Goal: Information Seeking & Learning: Learn about a topic

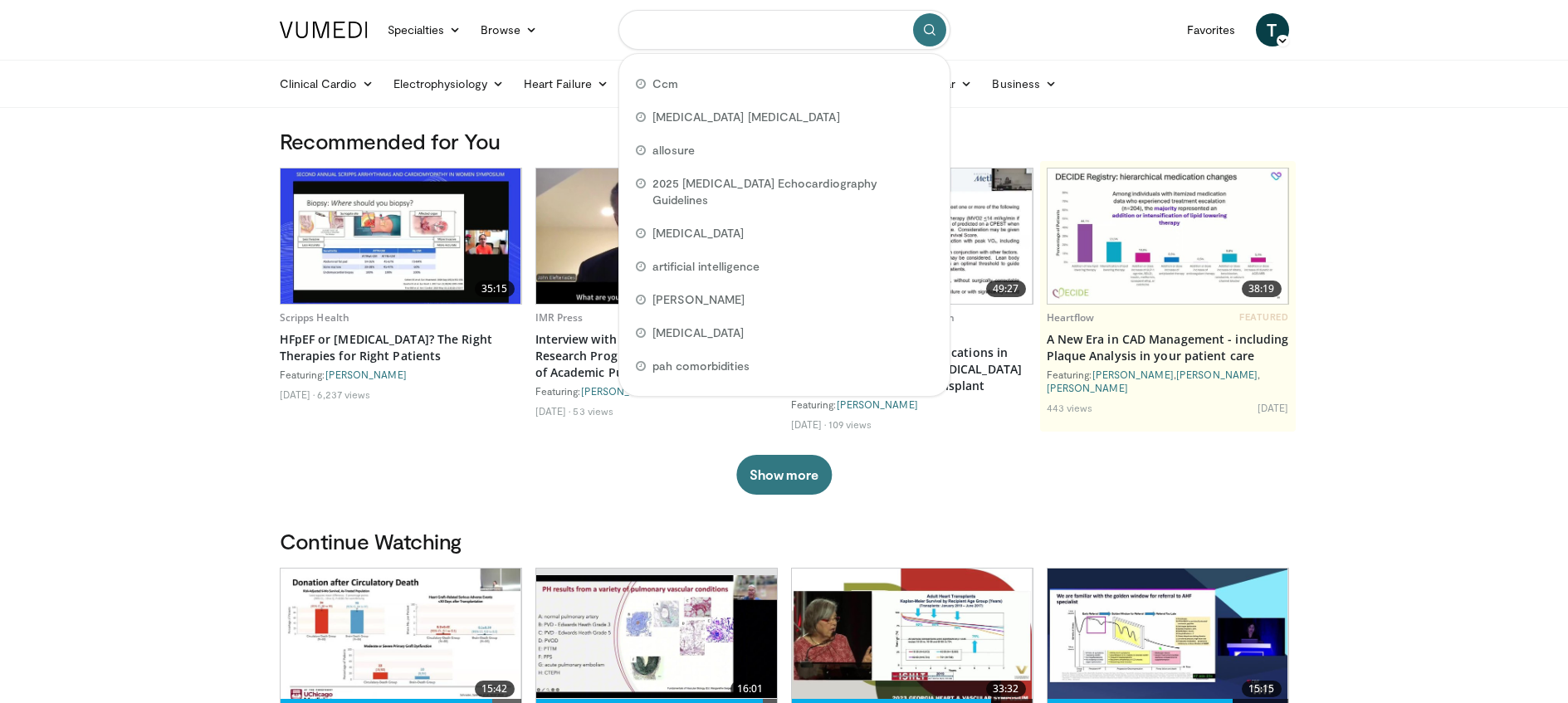
click at [693, 38] on input "Search topics, interventions" at bounding box center [784, 30] width 332 height 40
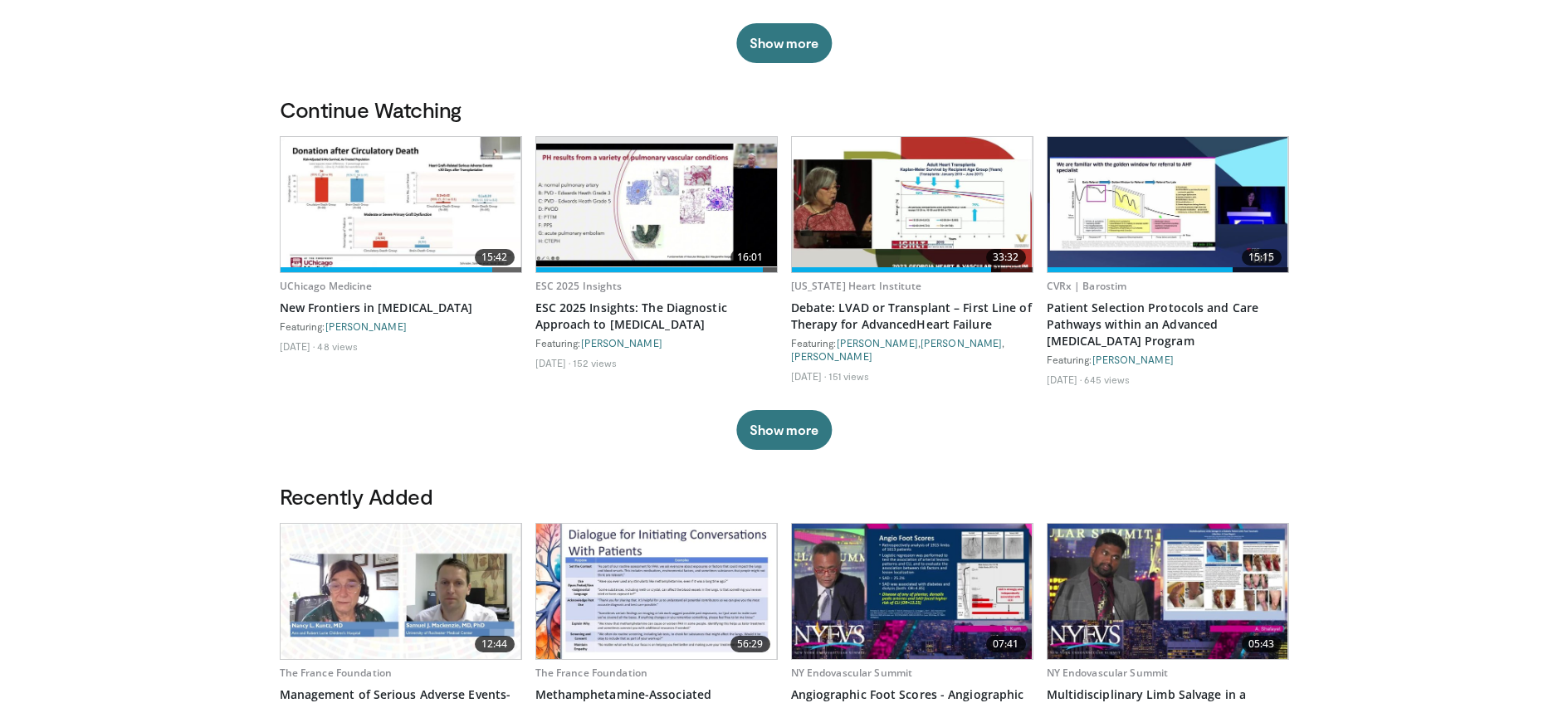
scroll to position [439, 0]
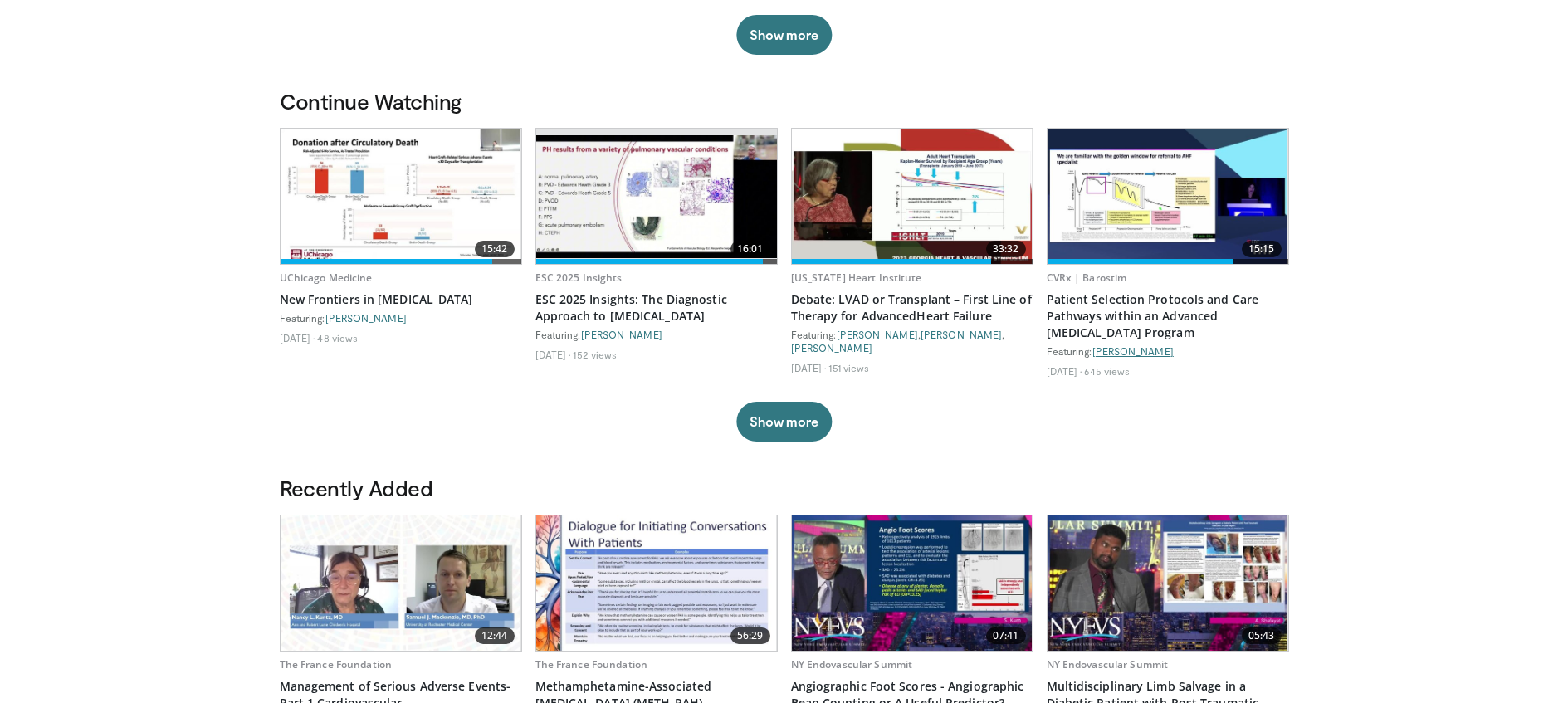
click at [1112, 352] on link "Richa Gupta" at bounding box center [1133, 351] width 81 height 12
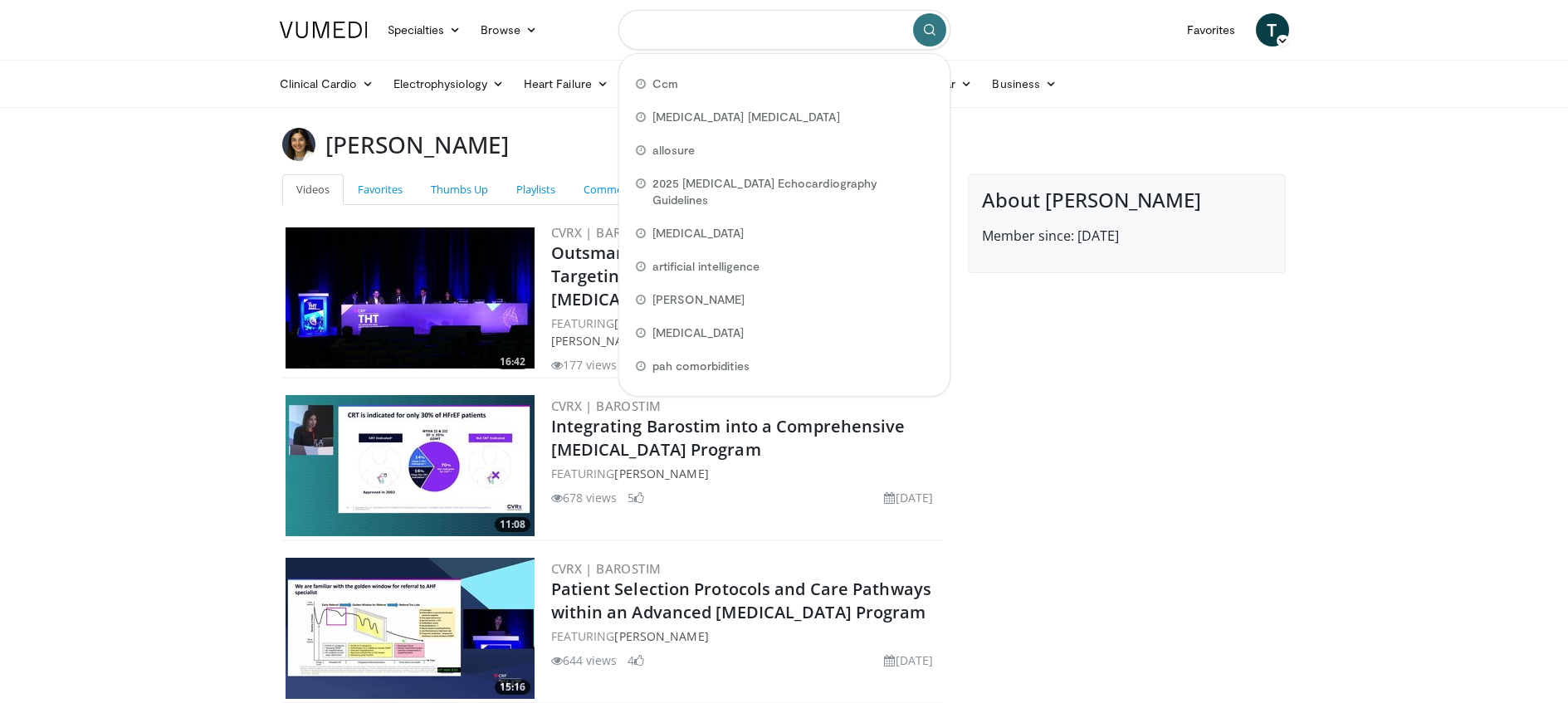
click at [664, 36] on input "Search topics, interventions" at bounding box center [784, 30] width 332 height 40
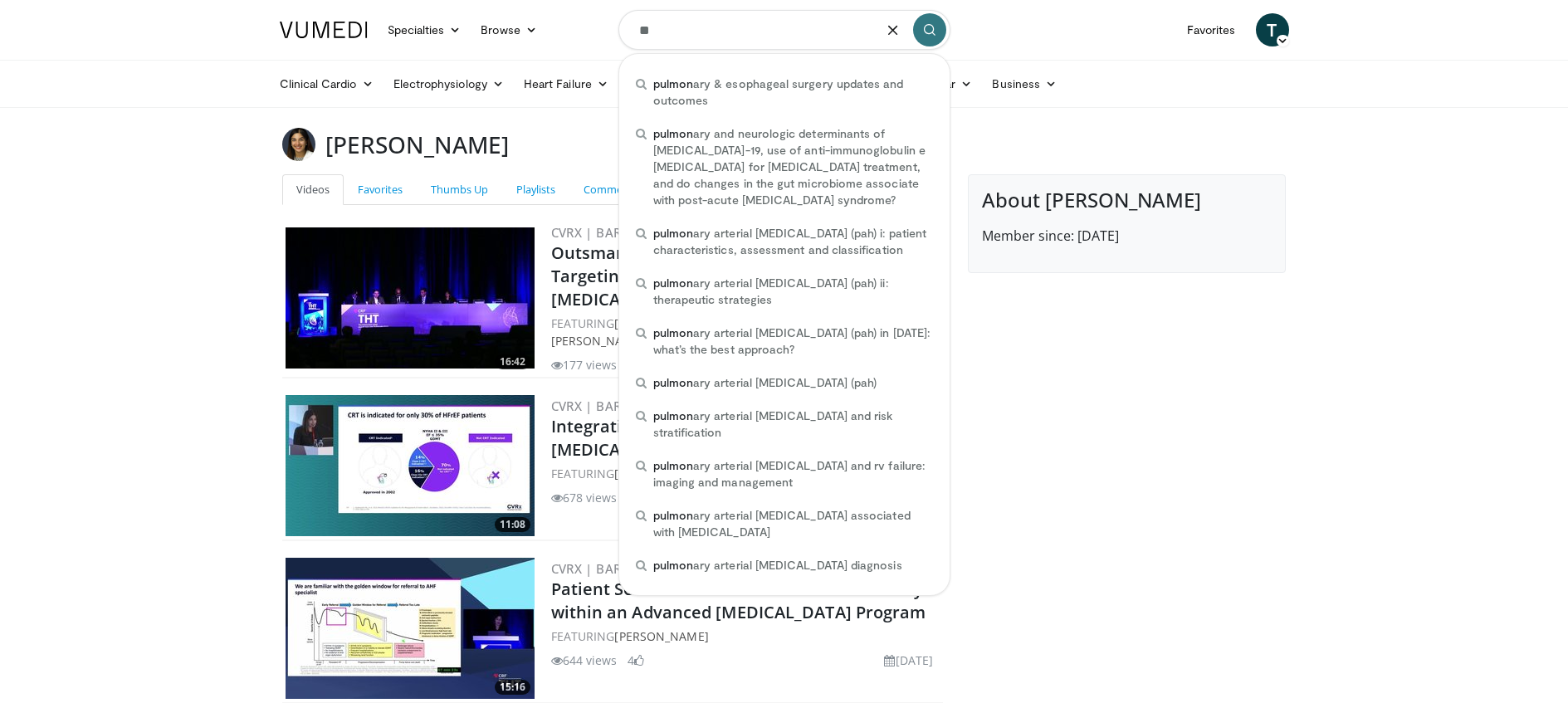
type input "*"
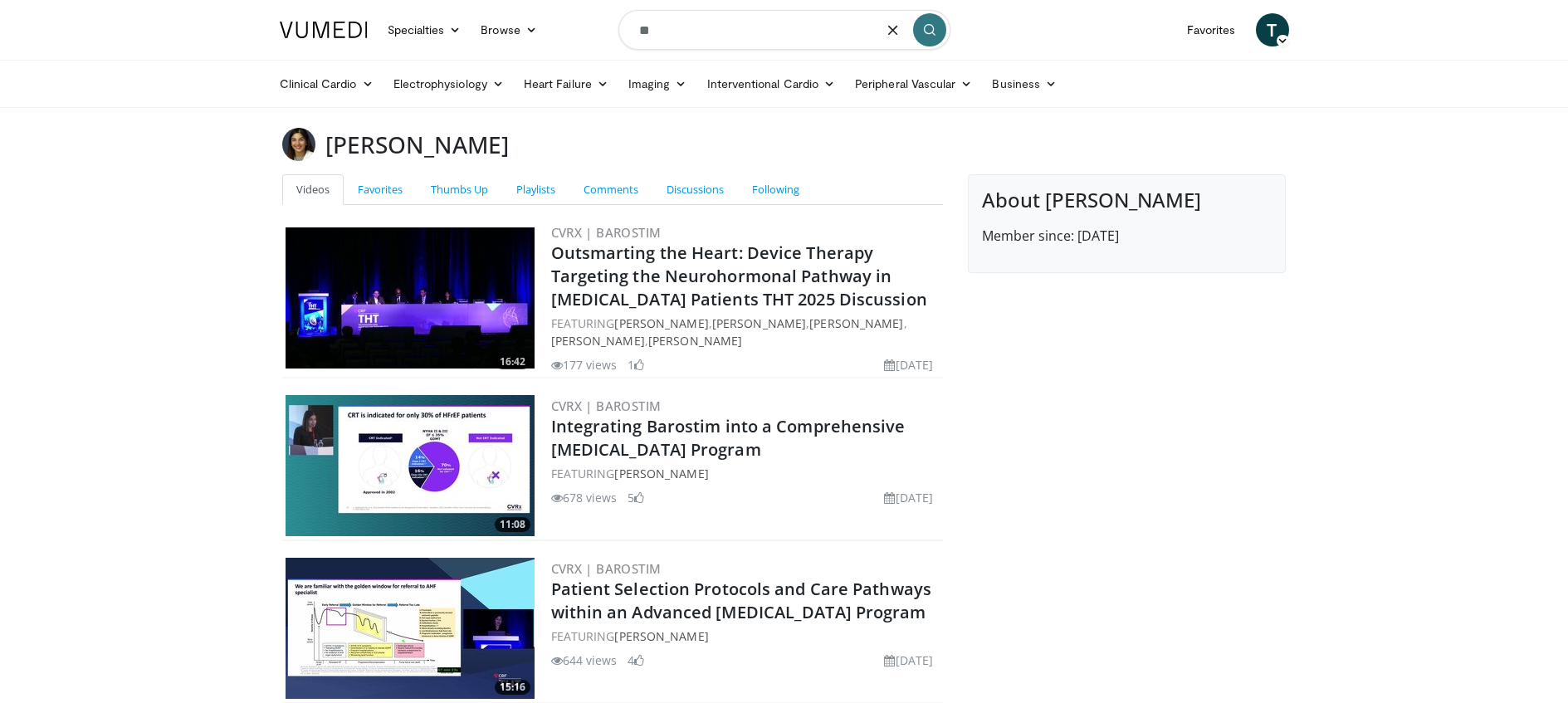
type input "*"
type input "**********"
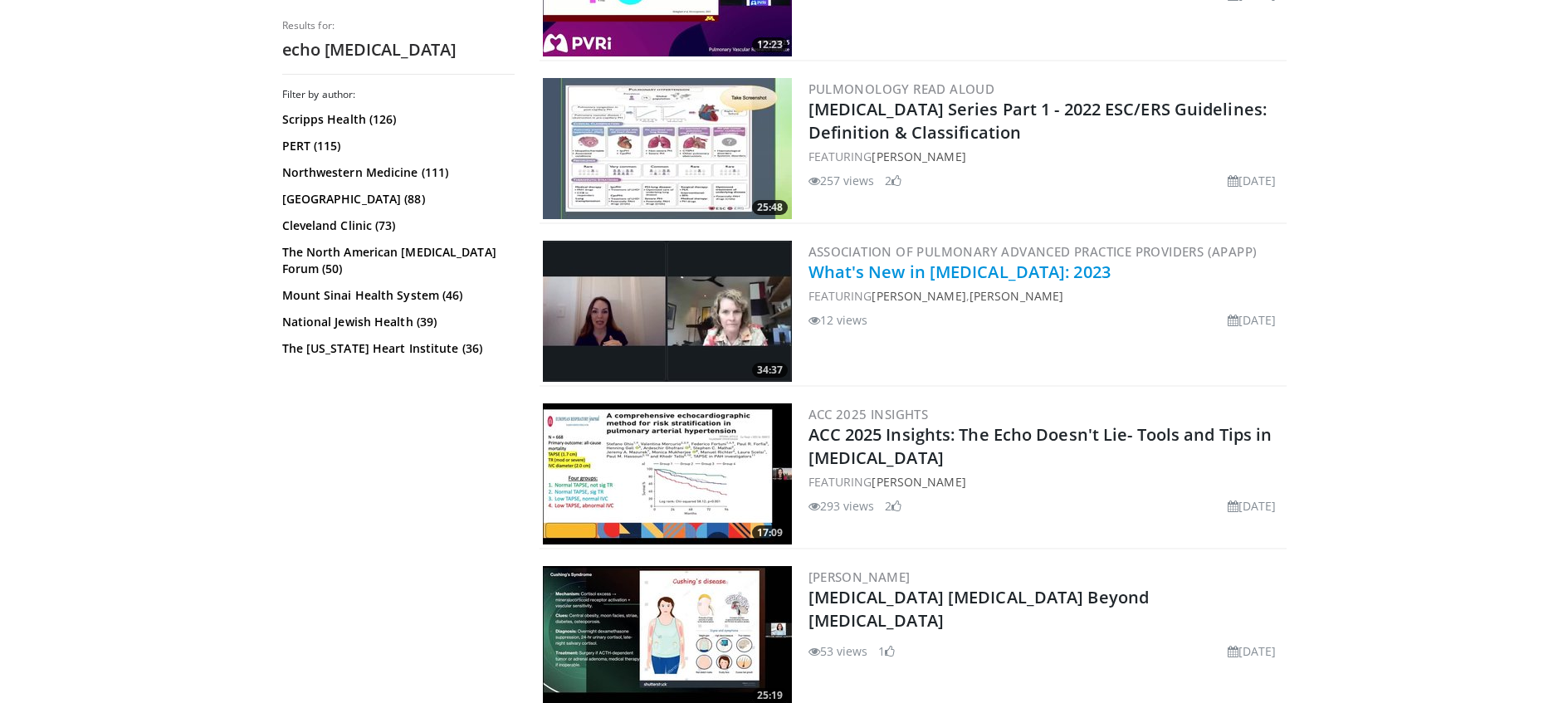
scroll to position [1249, 0]
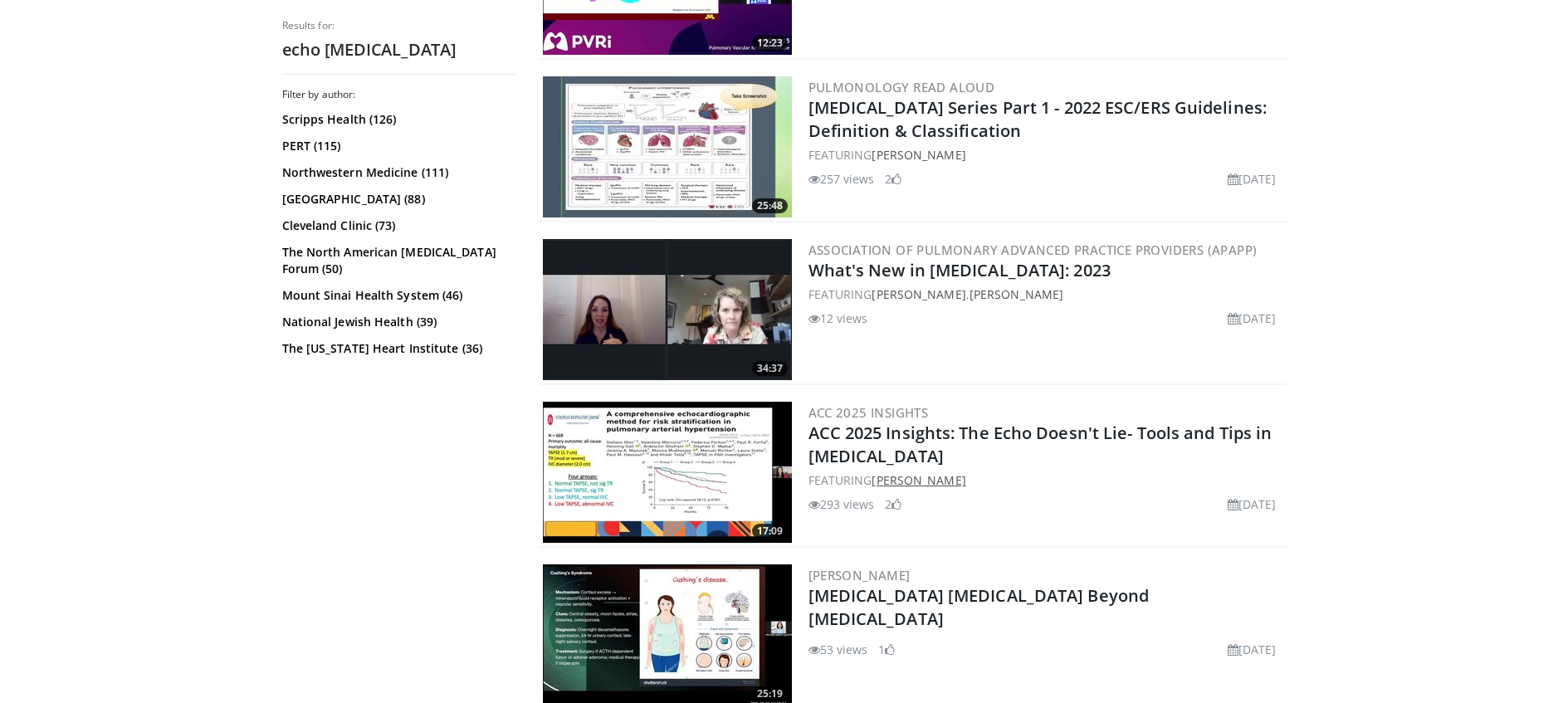
click at [932, 481] on link "Anjali Vaidya" at bounding box center [918, 479] width 94 height 15
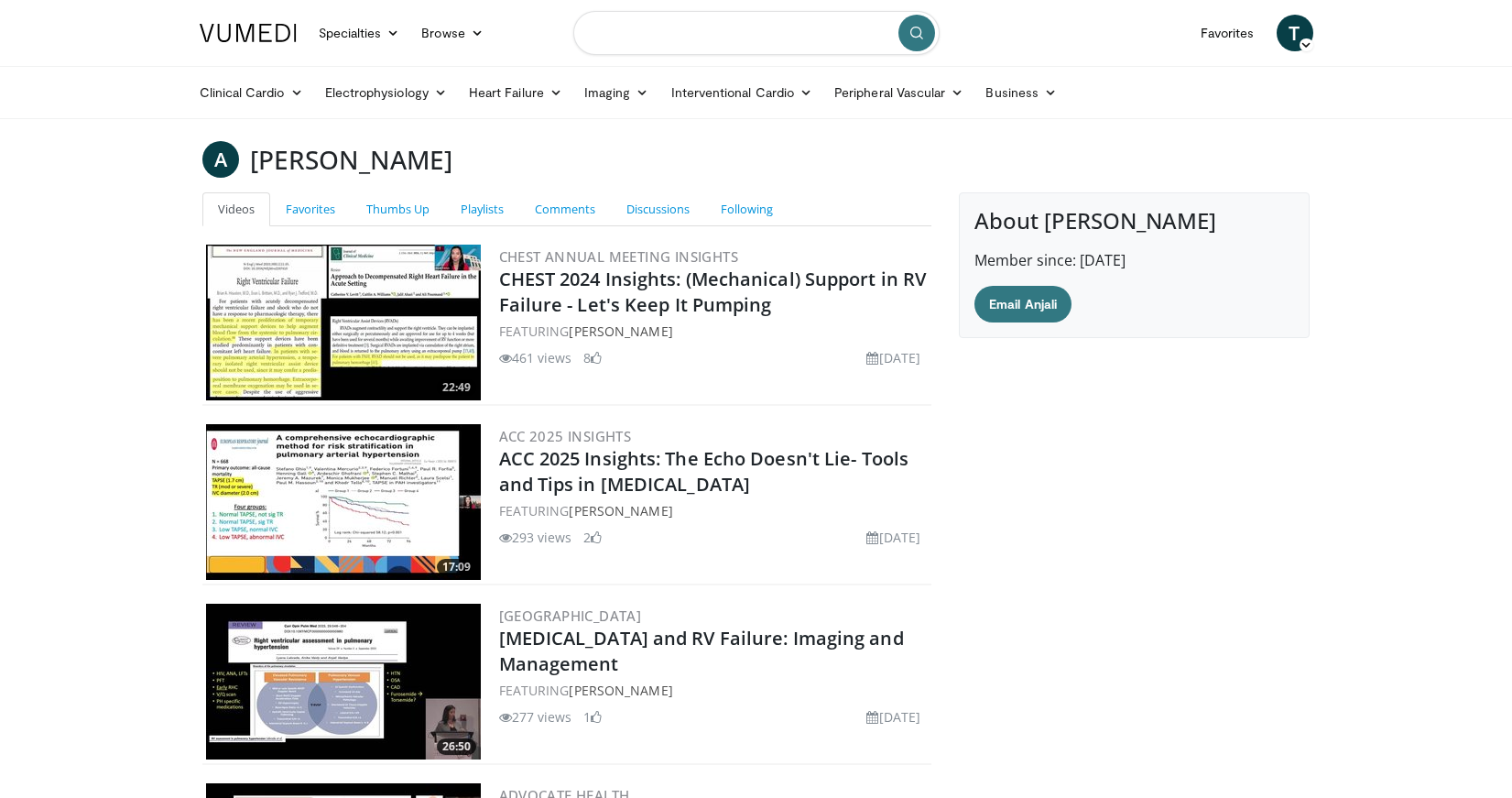
click at [631, 29] on input "Search topics, interventions" at bounding box center [756, 33] width 366 height 44
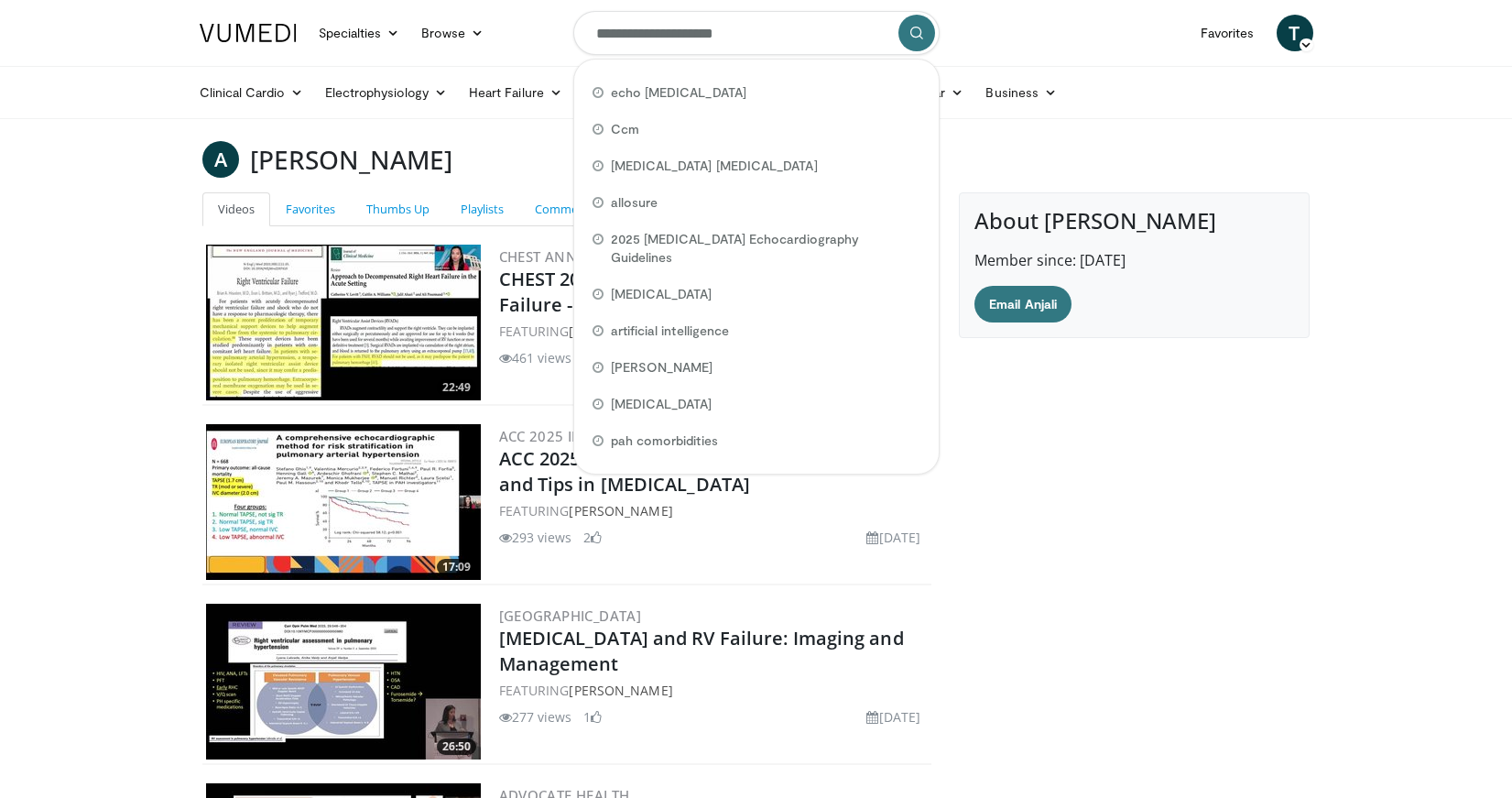
type input "**********"
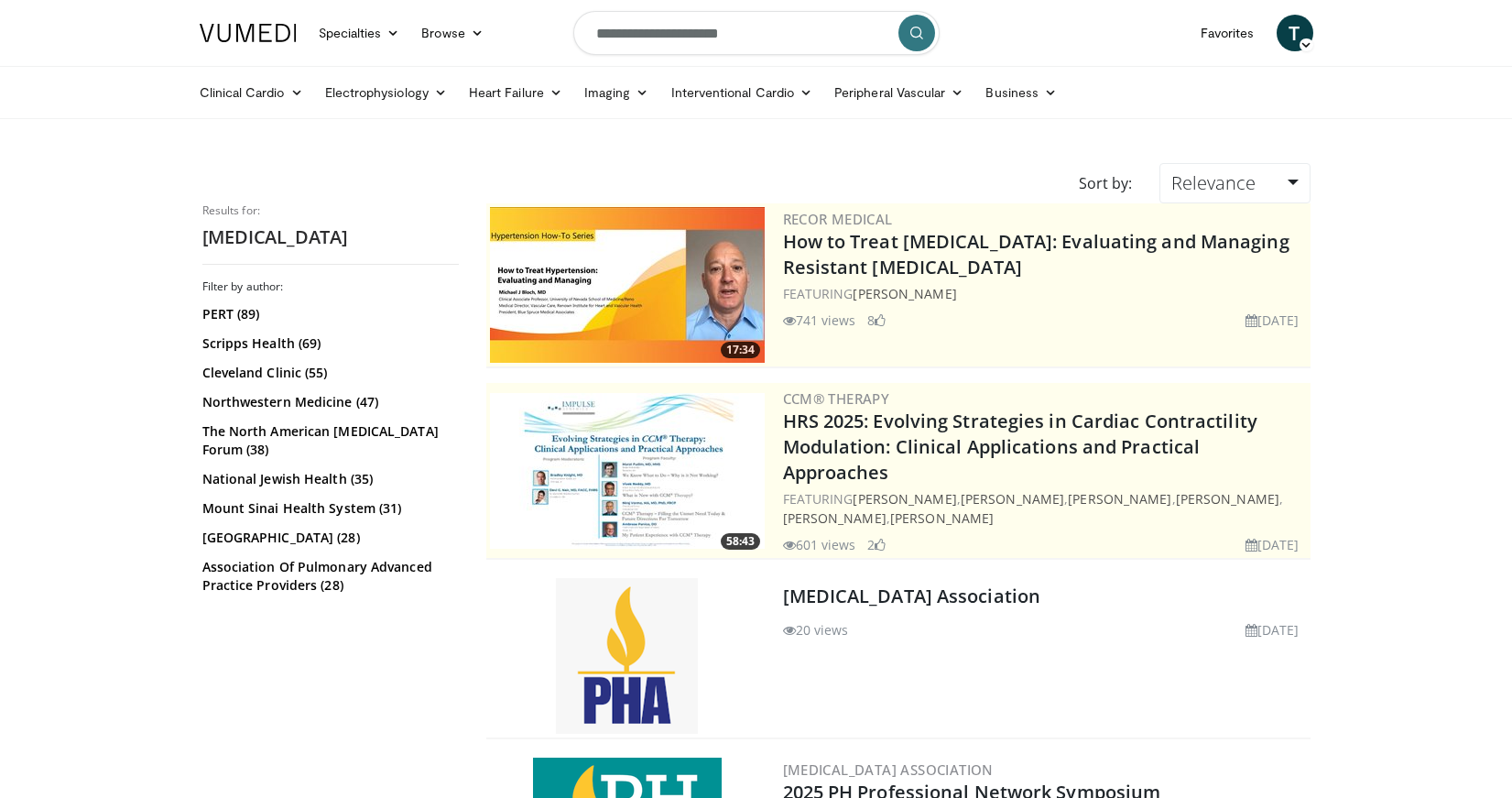
click at [775, 33] on input "**********" at bounding box center [756, 33] width 366 height 44
type input "**********"
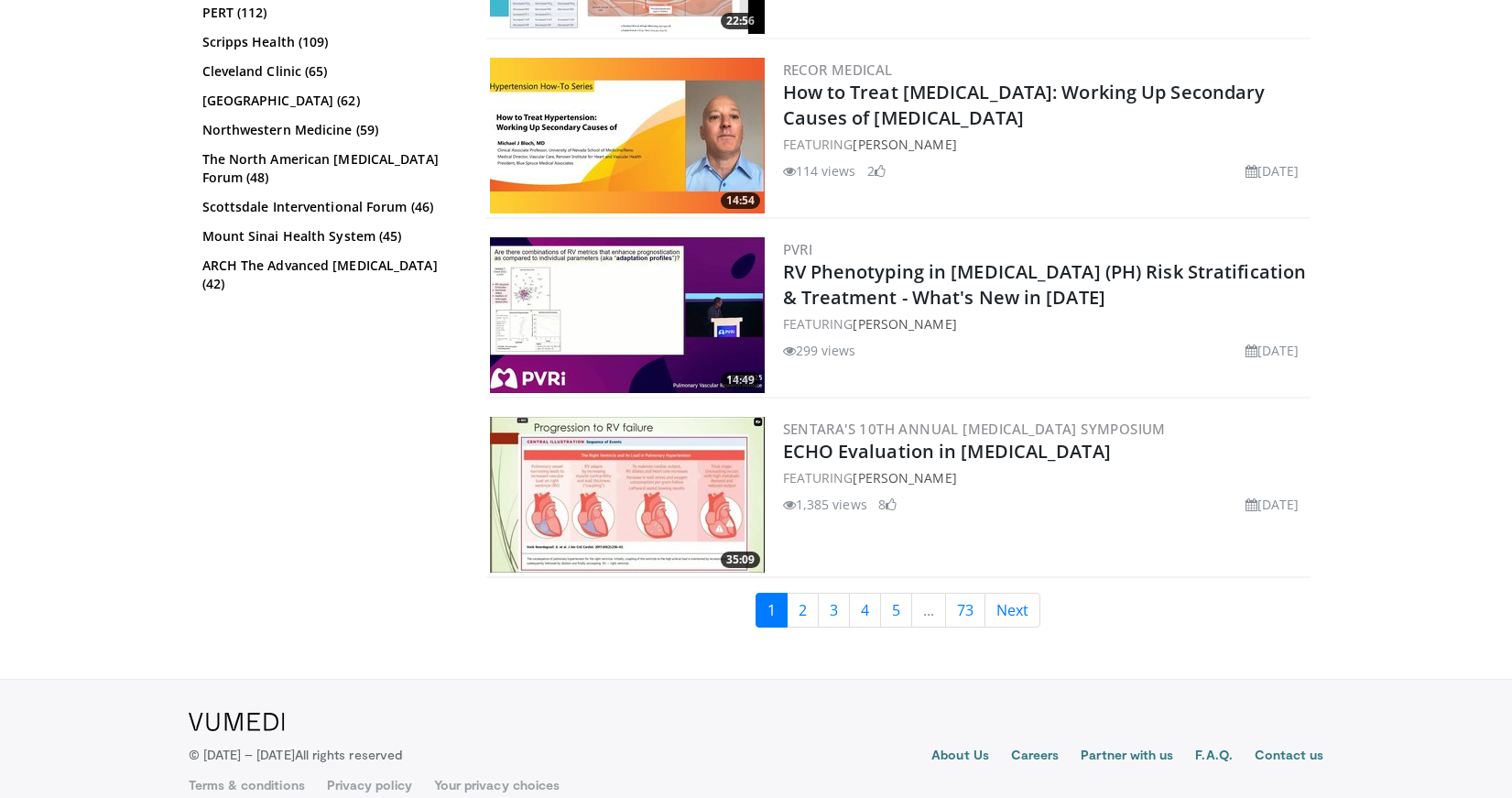
scroll to position [4460, 0]
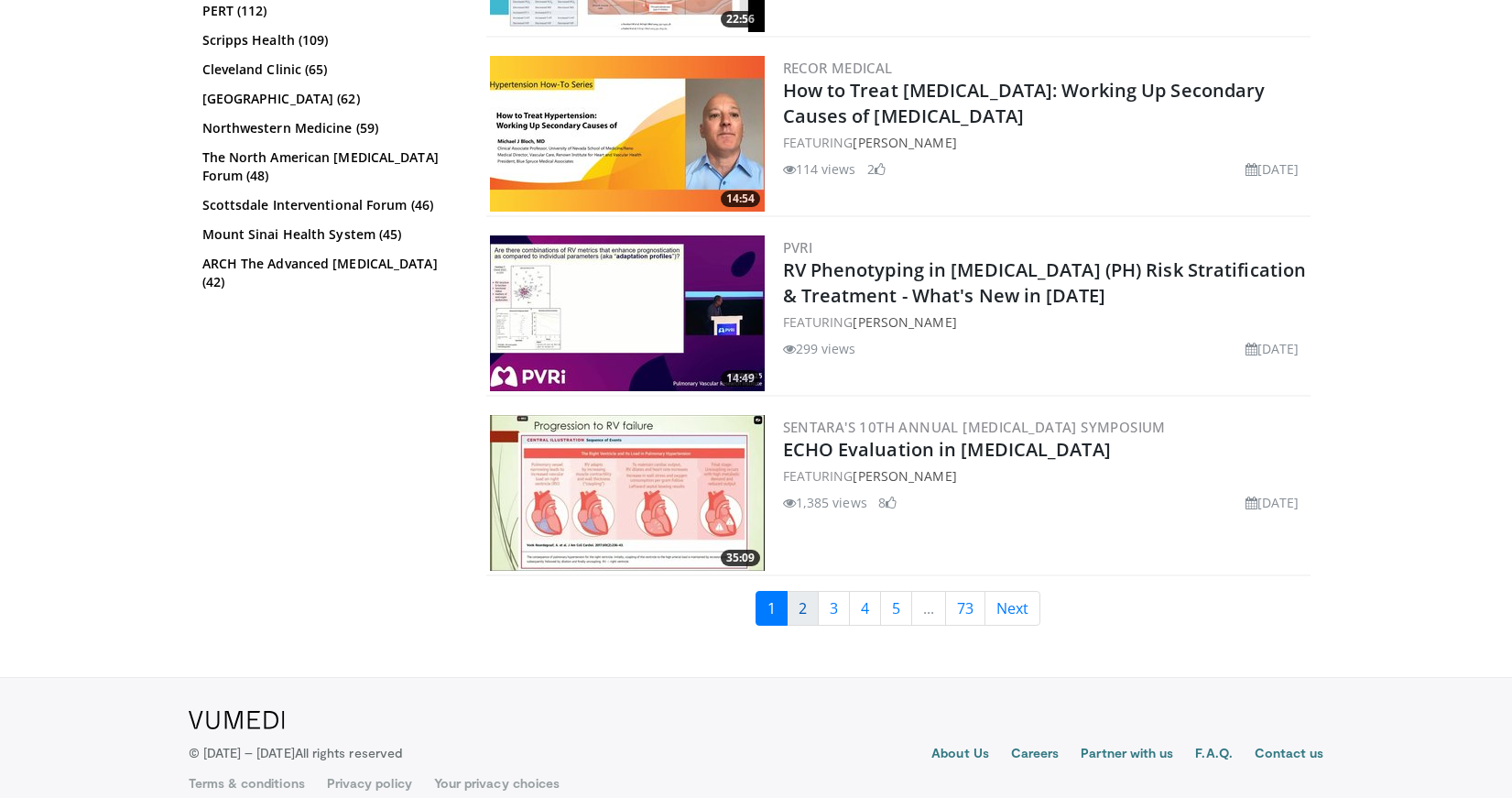
click at [810, 603] on link "2" at bounding box center [803, 608] width 32 height 35
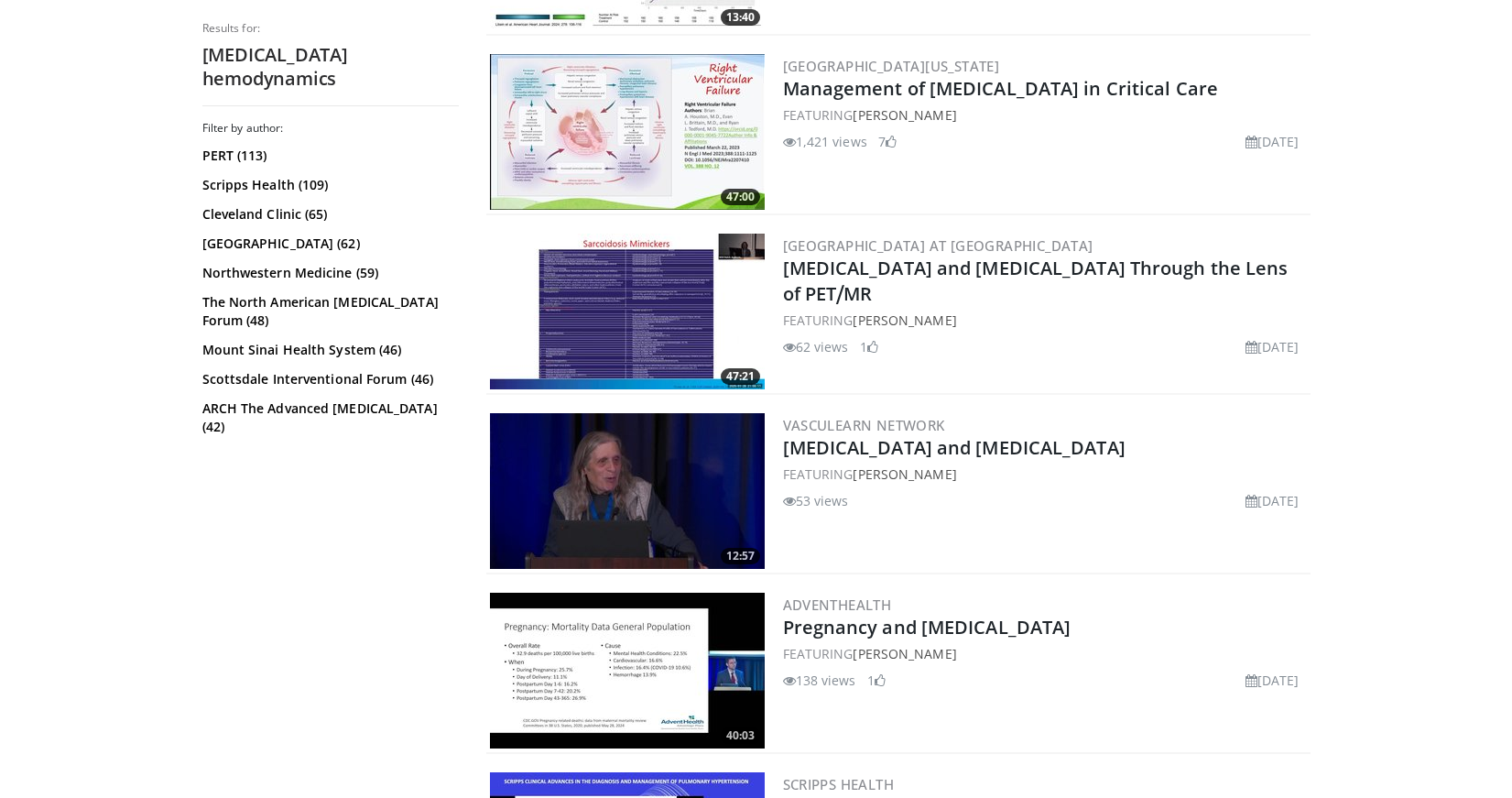
scroll to position [4109, 0]
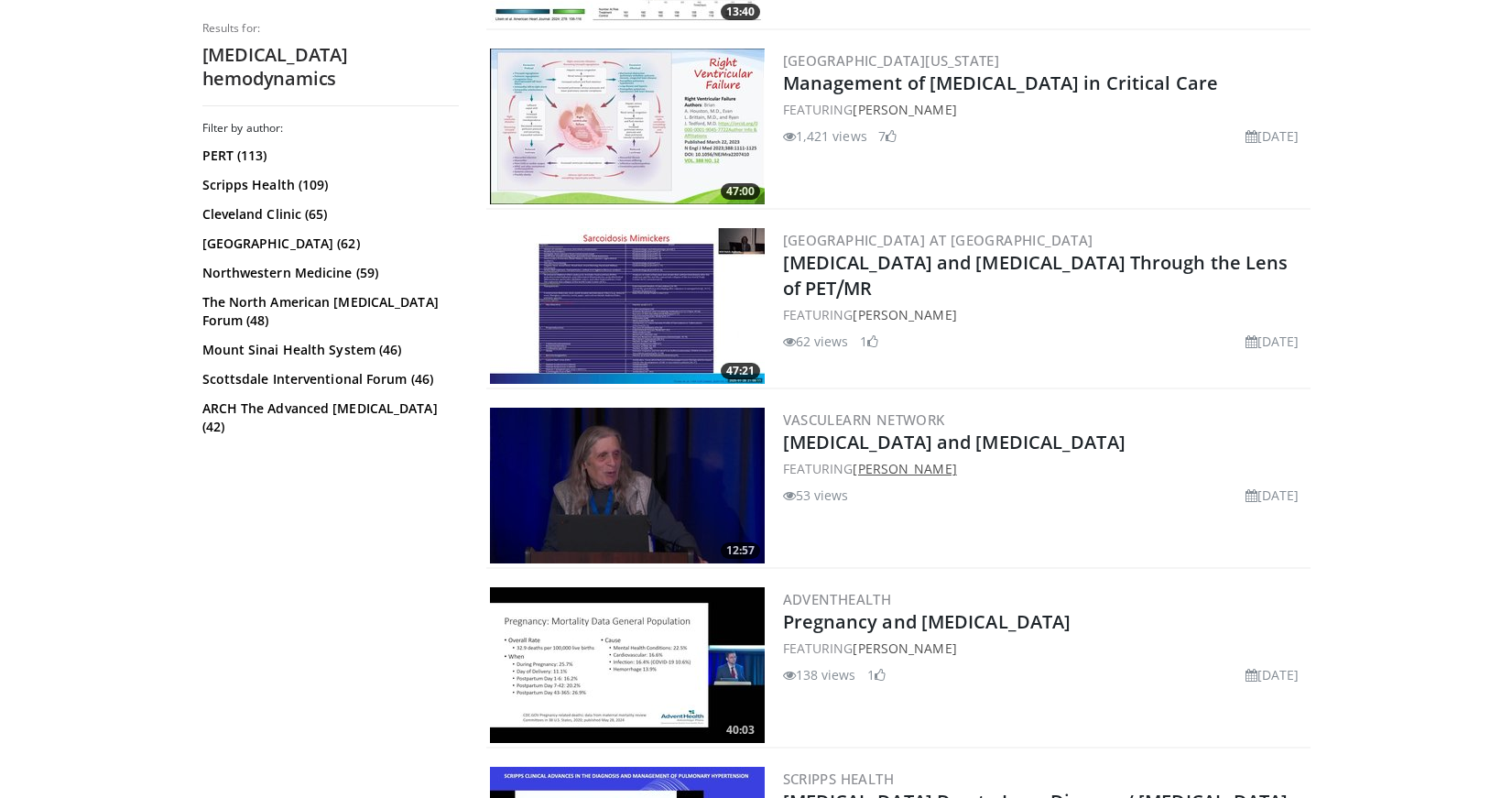
drag, startPoint x: 974, startPoint y: 467, endPoint x: 858, endPoint y: 473, distance: 116.2
click at [858, 473] on div "FEATURING Harrison Farber" at bounding box center [1045, 468] width 524 height 19
copy link "Harrison Farber"
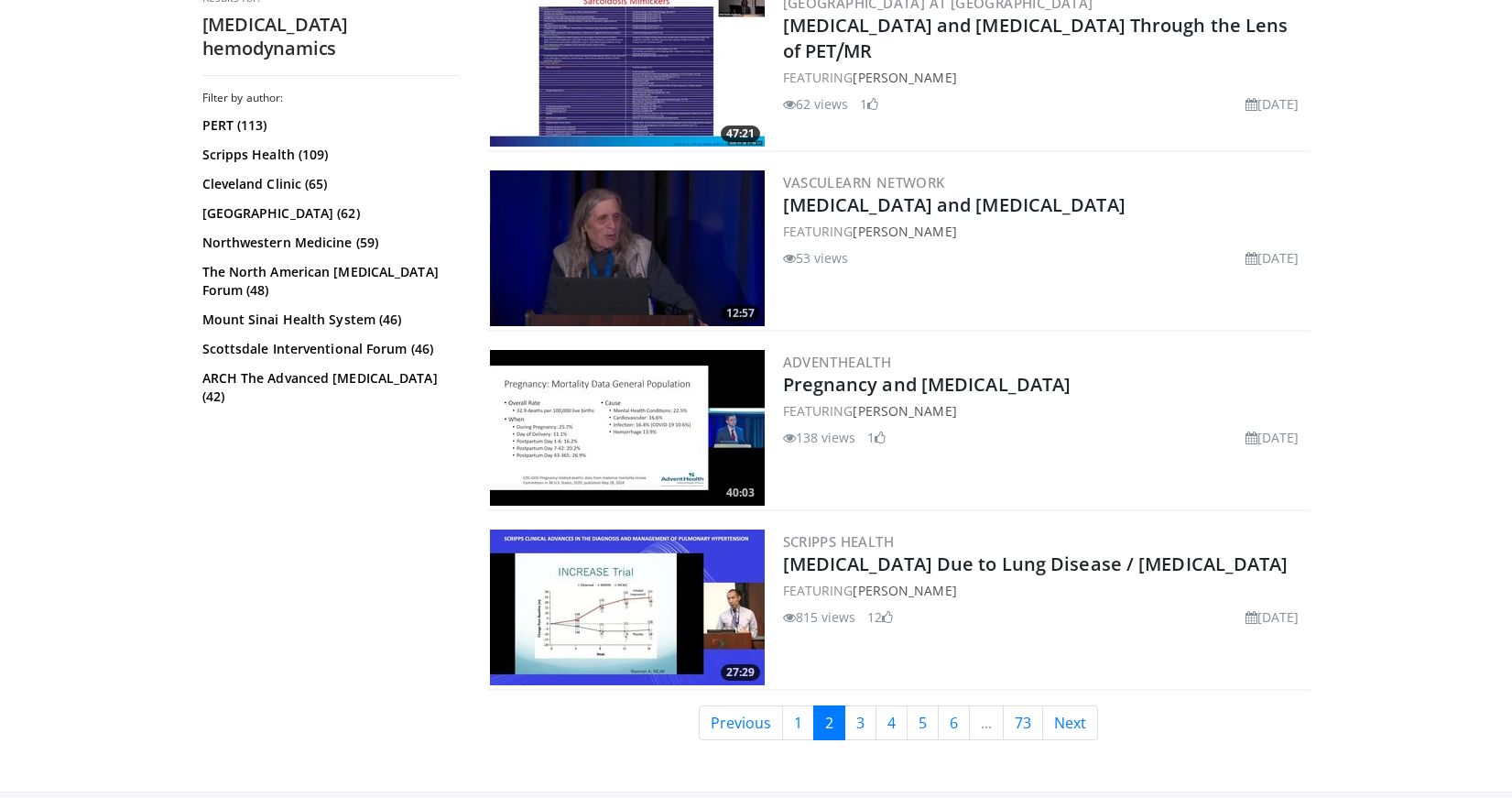
scroll to position [4350, 0]
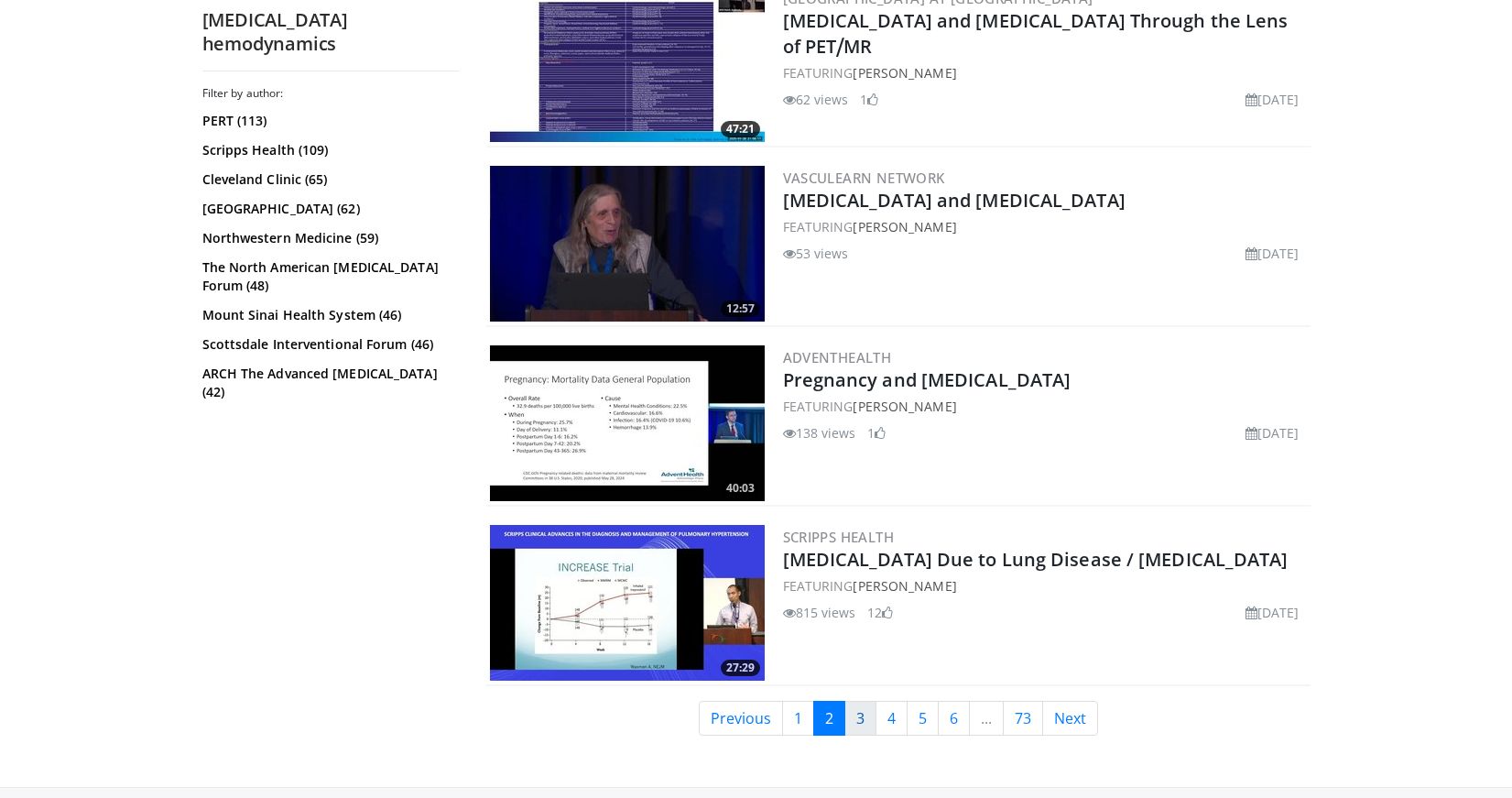
click at [868, 716] on link "3" at bounding box center [860, 718] width 32 height 35
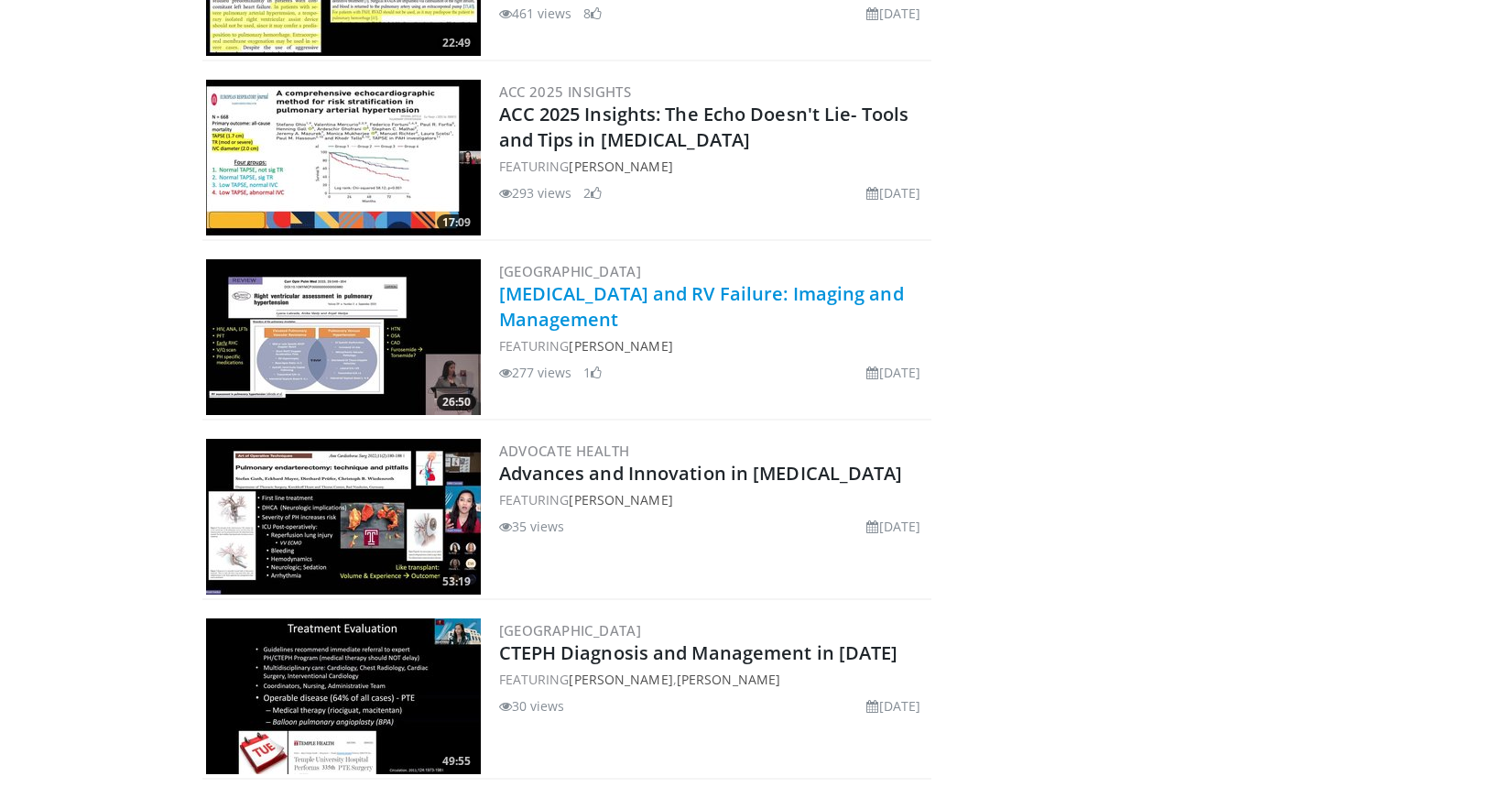
scroll to position [336, 0]
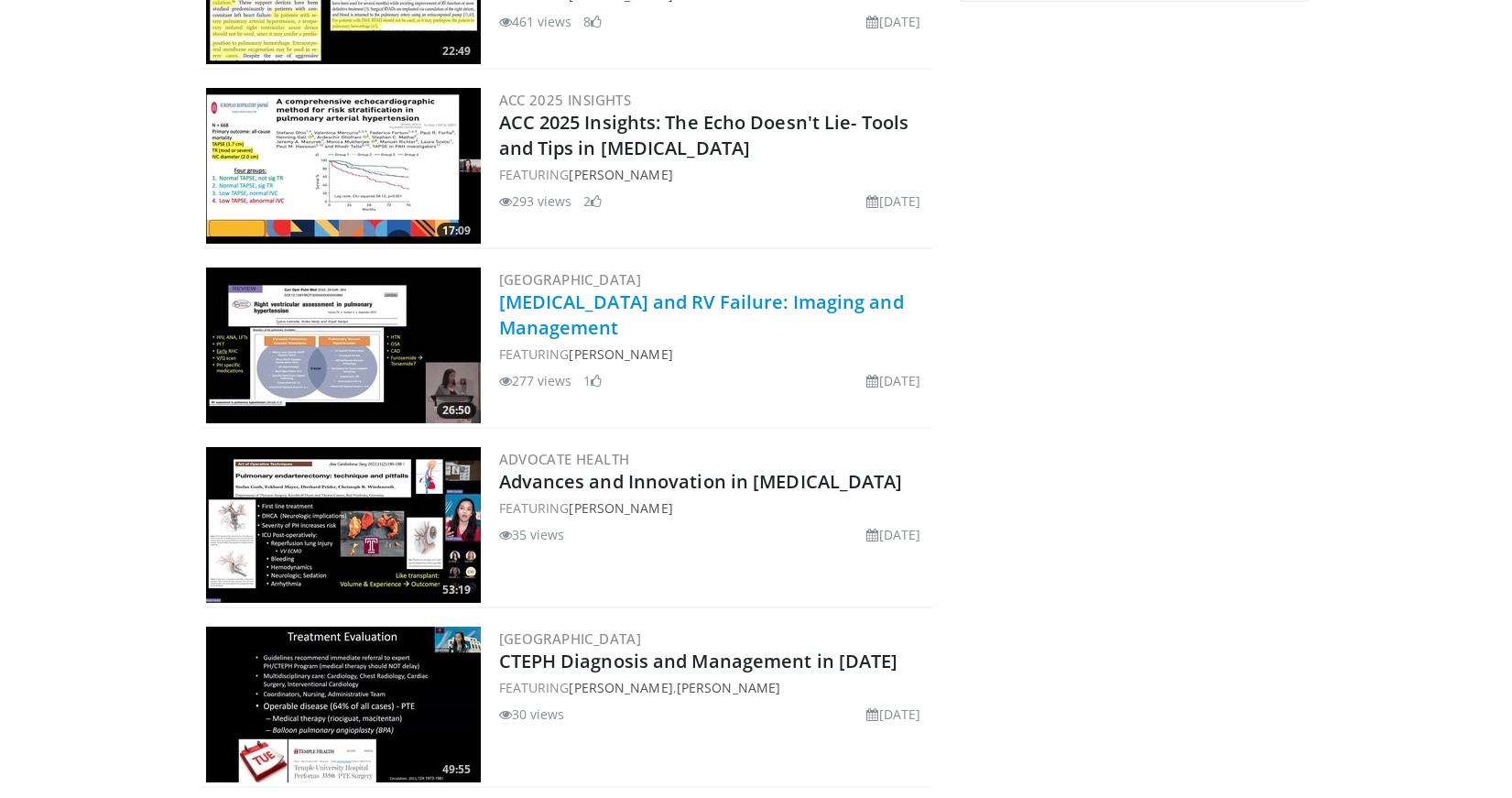
click at [625, 309] on link "[MEDICAL_DATA] and RV Failure: Imaging and Management" at bounding box center [702, 314] width 405 height 50
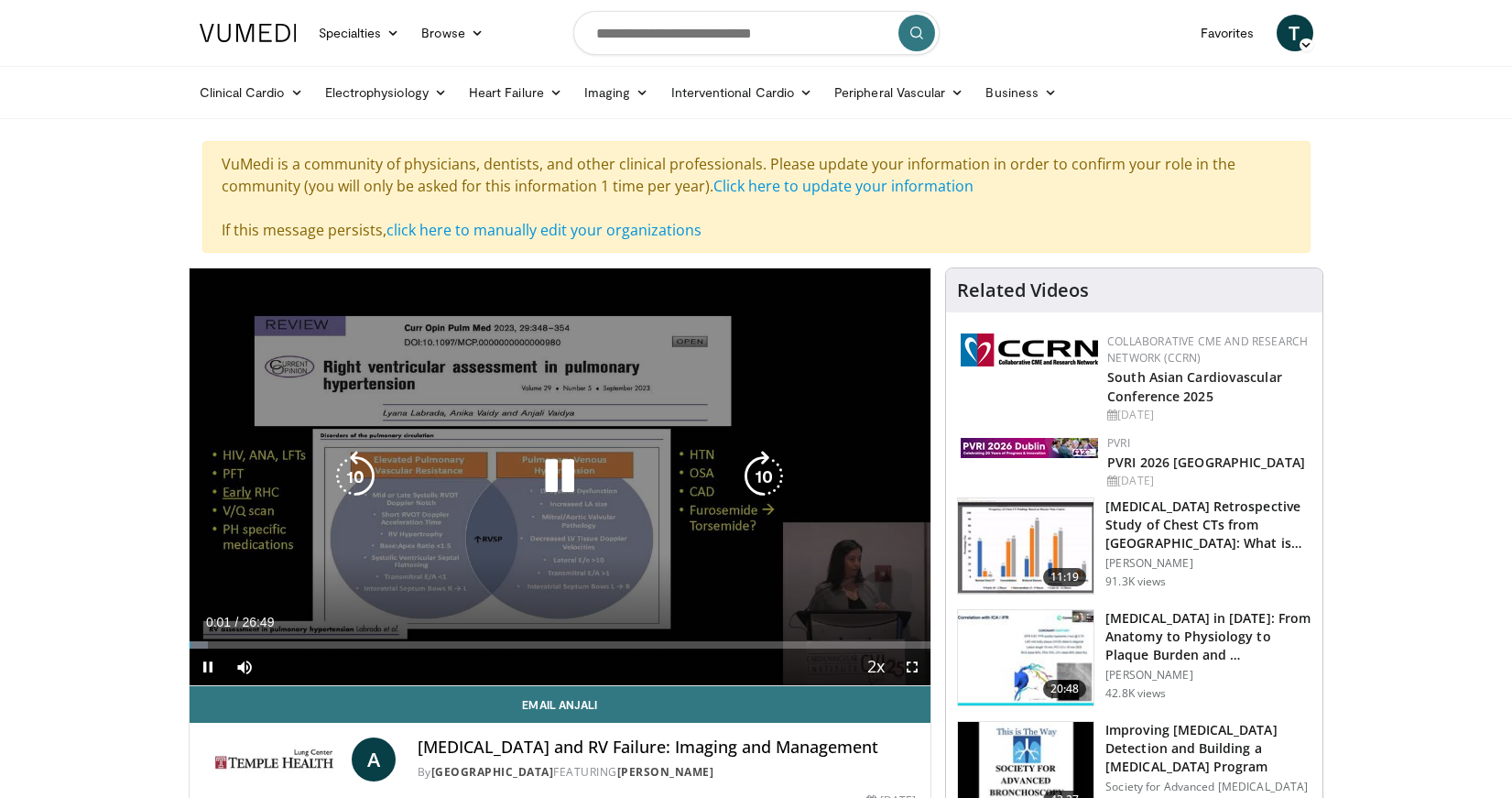
click at [562, 469] on icon "Video Player" at bounding box center [560, 476] width 51 height 51
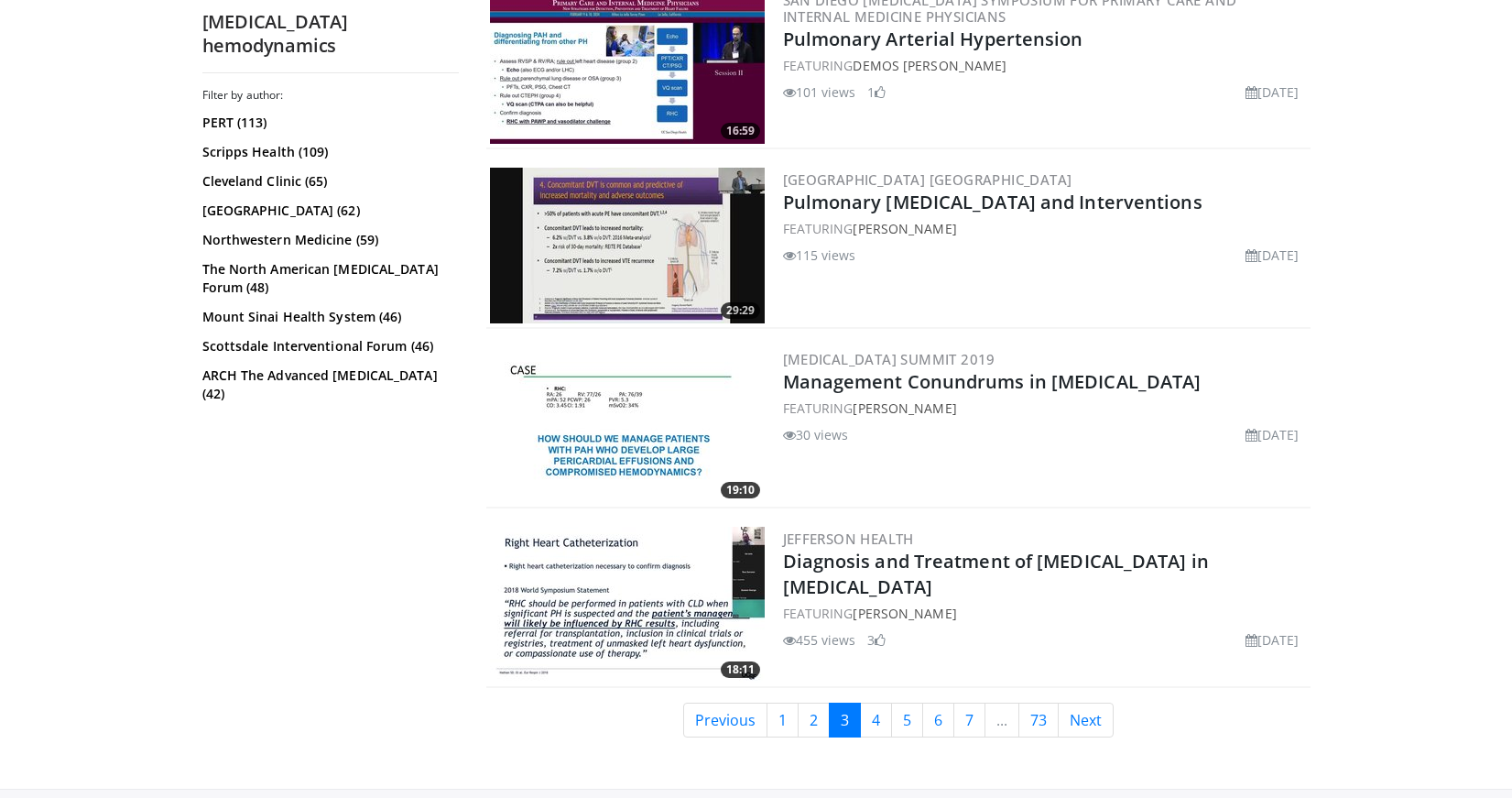
scroll to position [4195, 0]
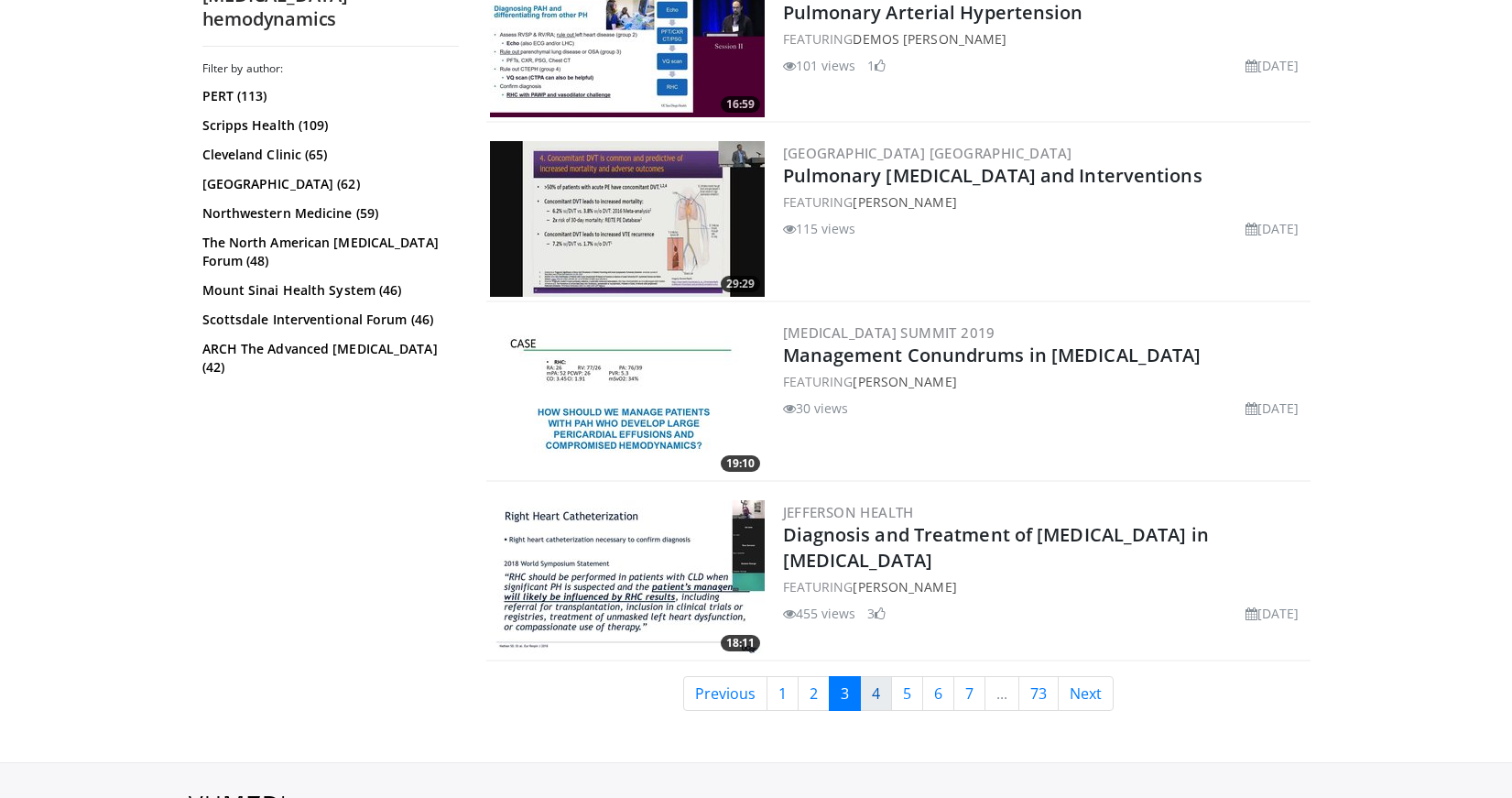
click at [872, 689] on link "4" at bounding box center [876, 693] width 32 height 35
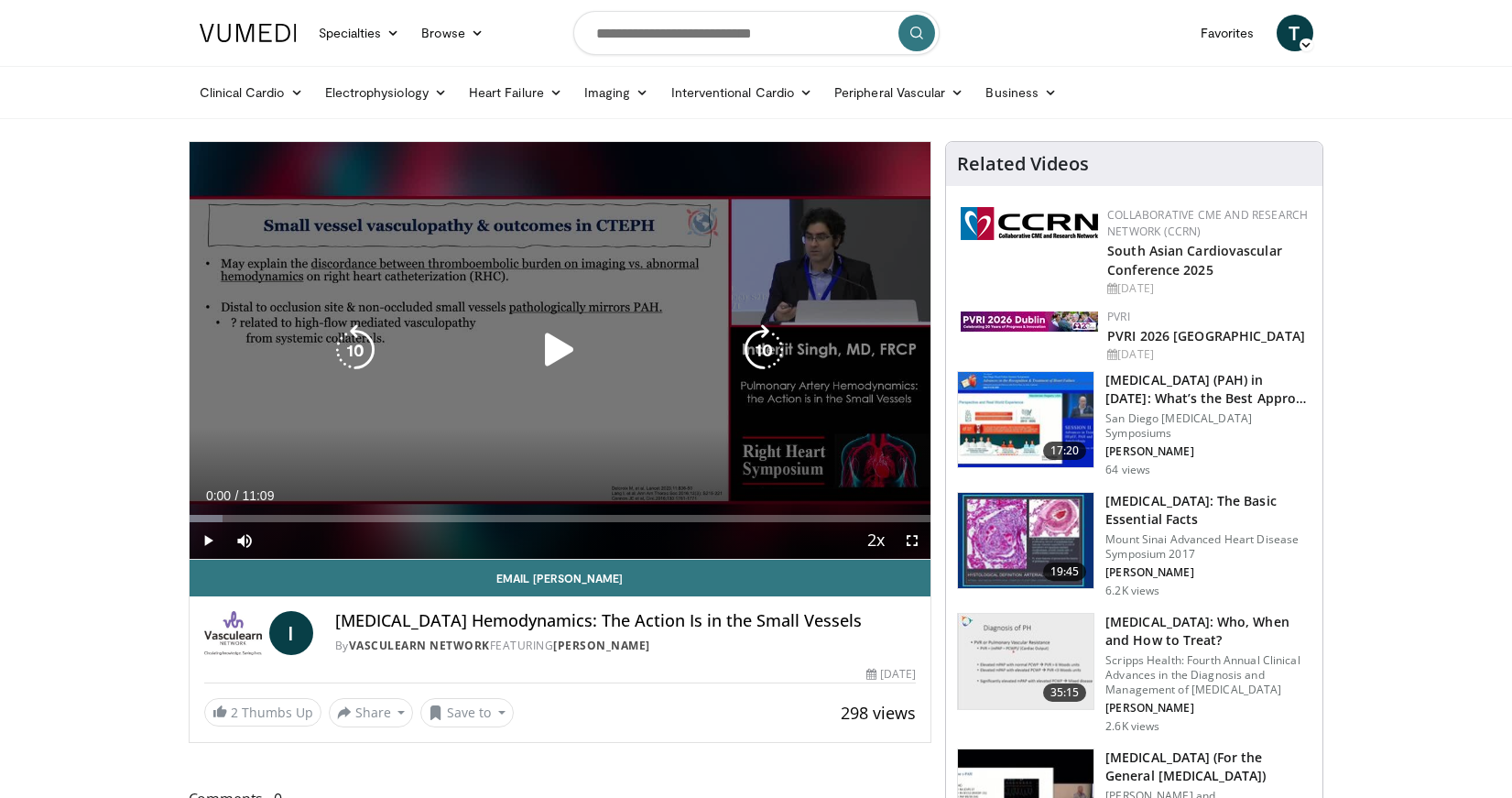
click at [593, 350] on div "Video Player" at bounding box center [560, 350] width 446 height 37
click at [559, 350] on icon "Video Player" at bounding box center [560, 350] width 51 height 51
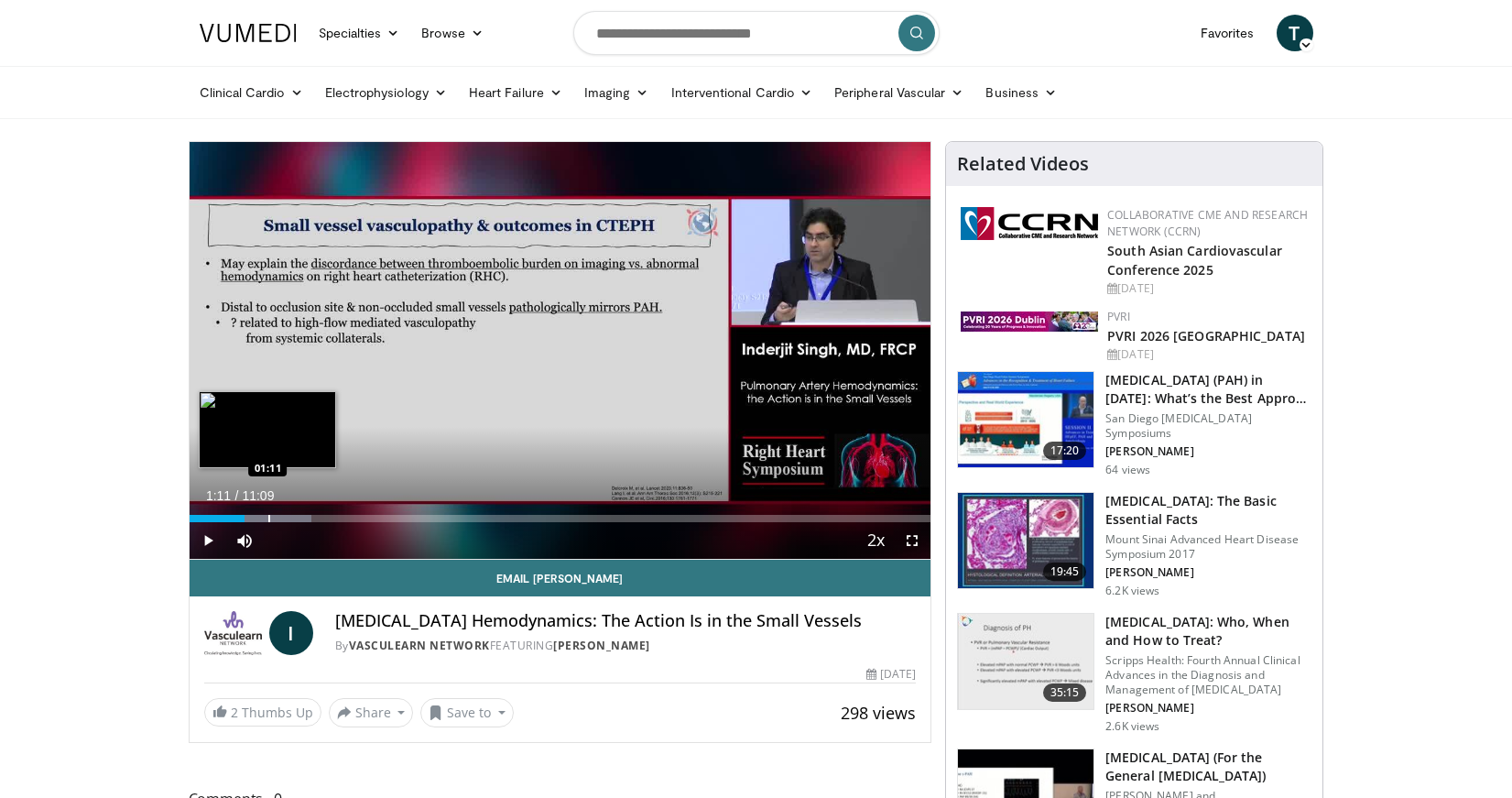
click at [268, 509] on div "Loaded : 16.44% 00:50 01:11" at bounding box center [561, 513] width 742 height 17
click at [320, 523] on div "Current Time 1:11 / Duration 11:09 Pause Skip Backward Skip Forward Mute Loaded…" at bounding box center [561, 540] width 742 height 37
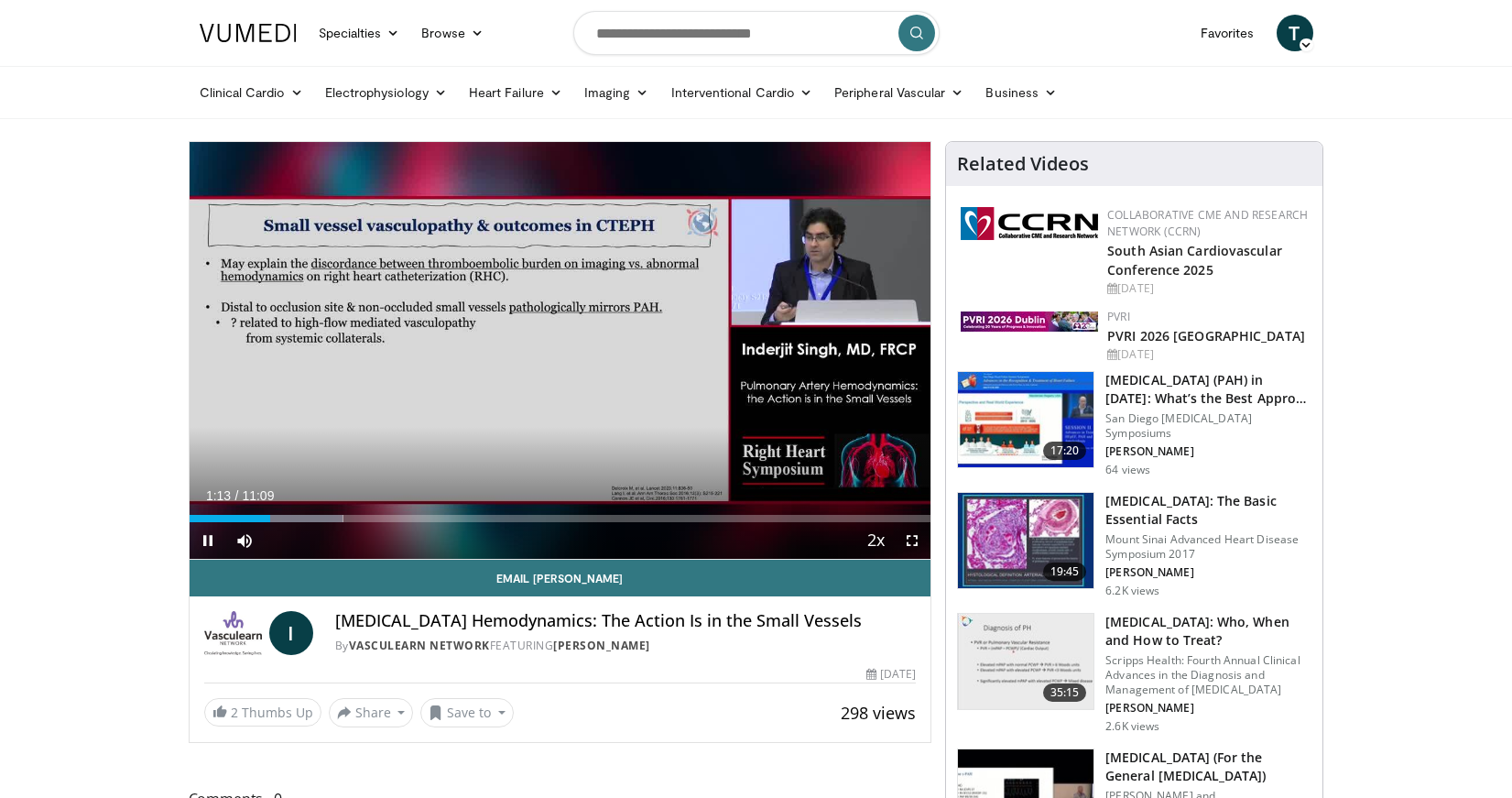
click at [404, 522] on div "Current Time 1:13 / Duration 11:09 Pause Skip Backward Skip Forward Mute Loaded…" at bounding box center [561, 540] width 742 height 37
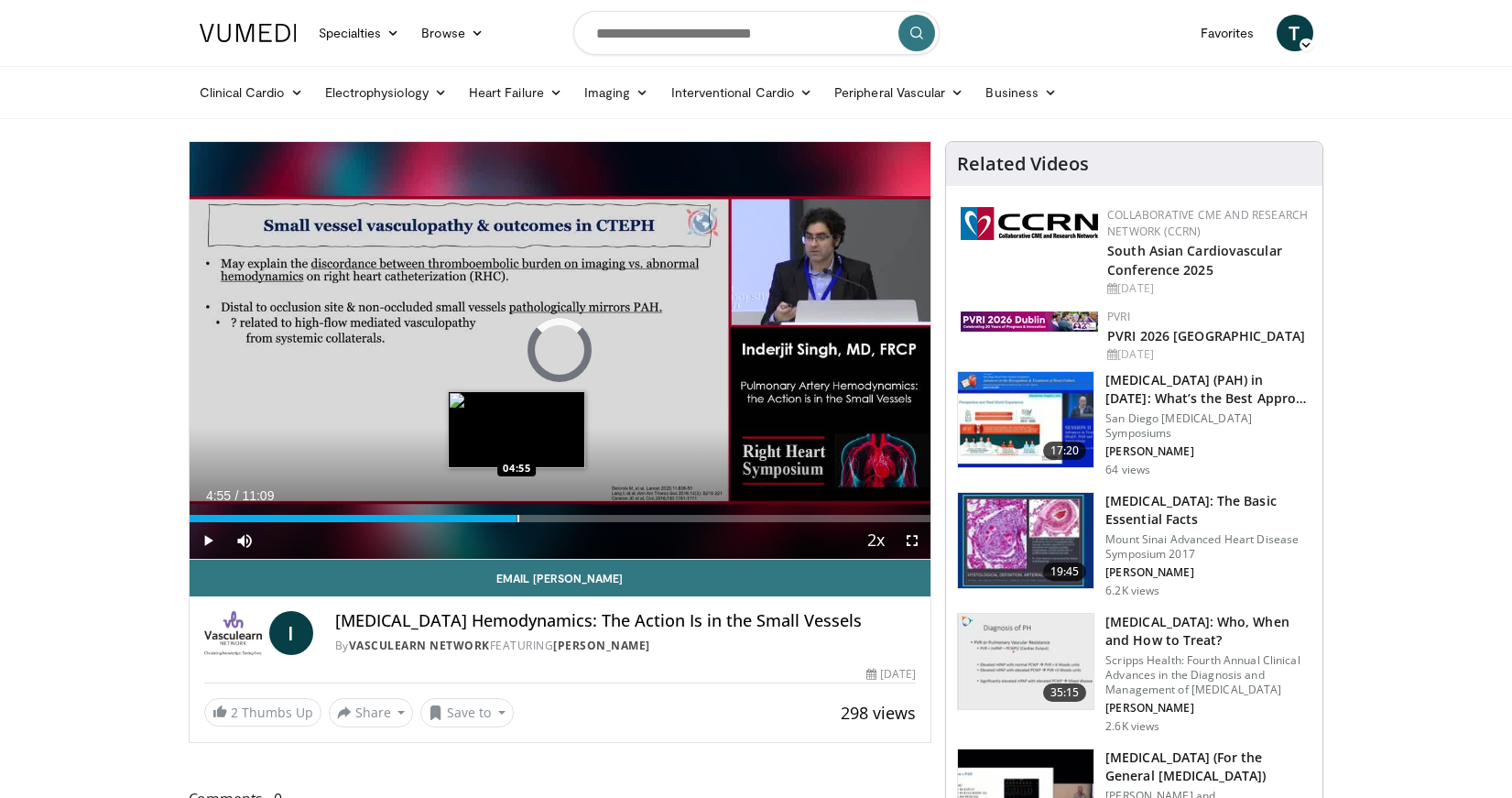
click at [517, 514] on div "Progress Bar" at bounding box center [518, 518] width 2 height 8
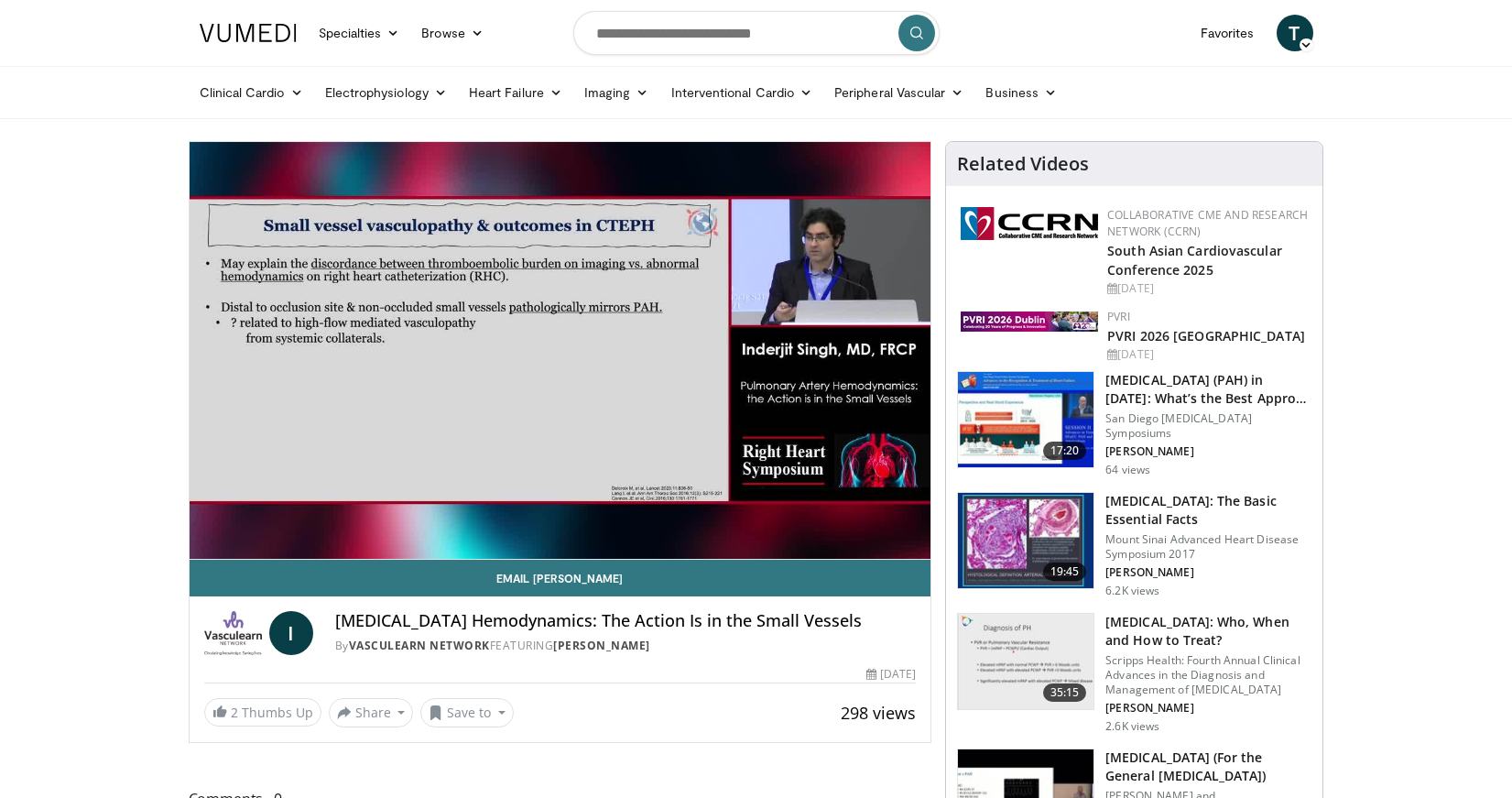
click at [628, 519] on div "10 seconds Tap to unmute" at bounding box center [561, 350] width 742 height 416
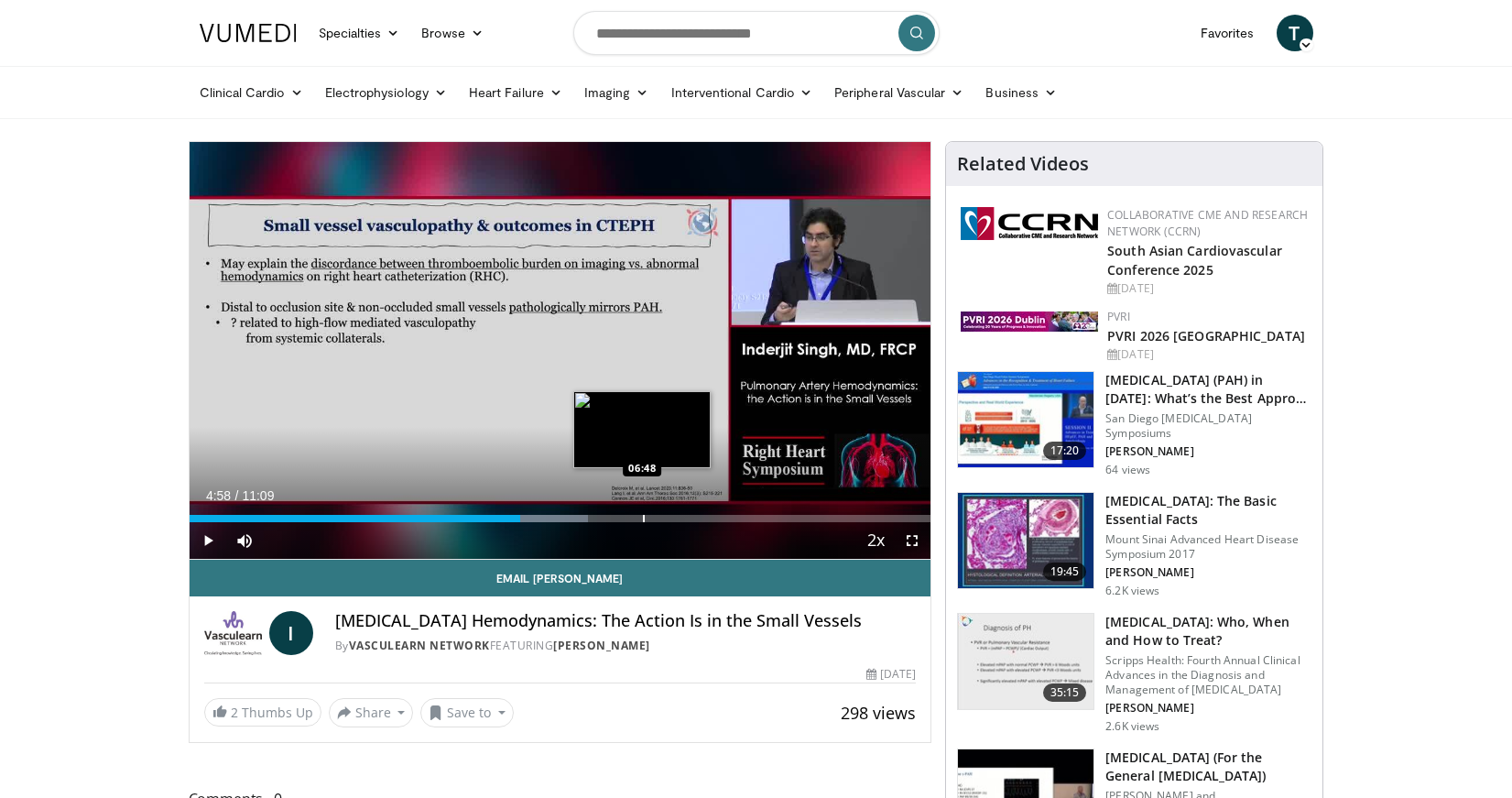
click at [643, 514] on div "Progress Bar" at bounding box center [644, 518] width 2 height 8
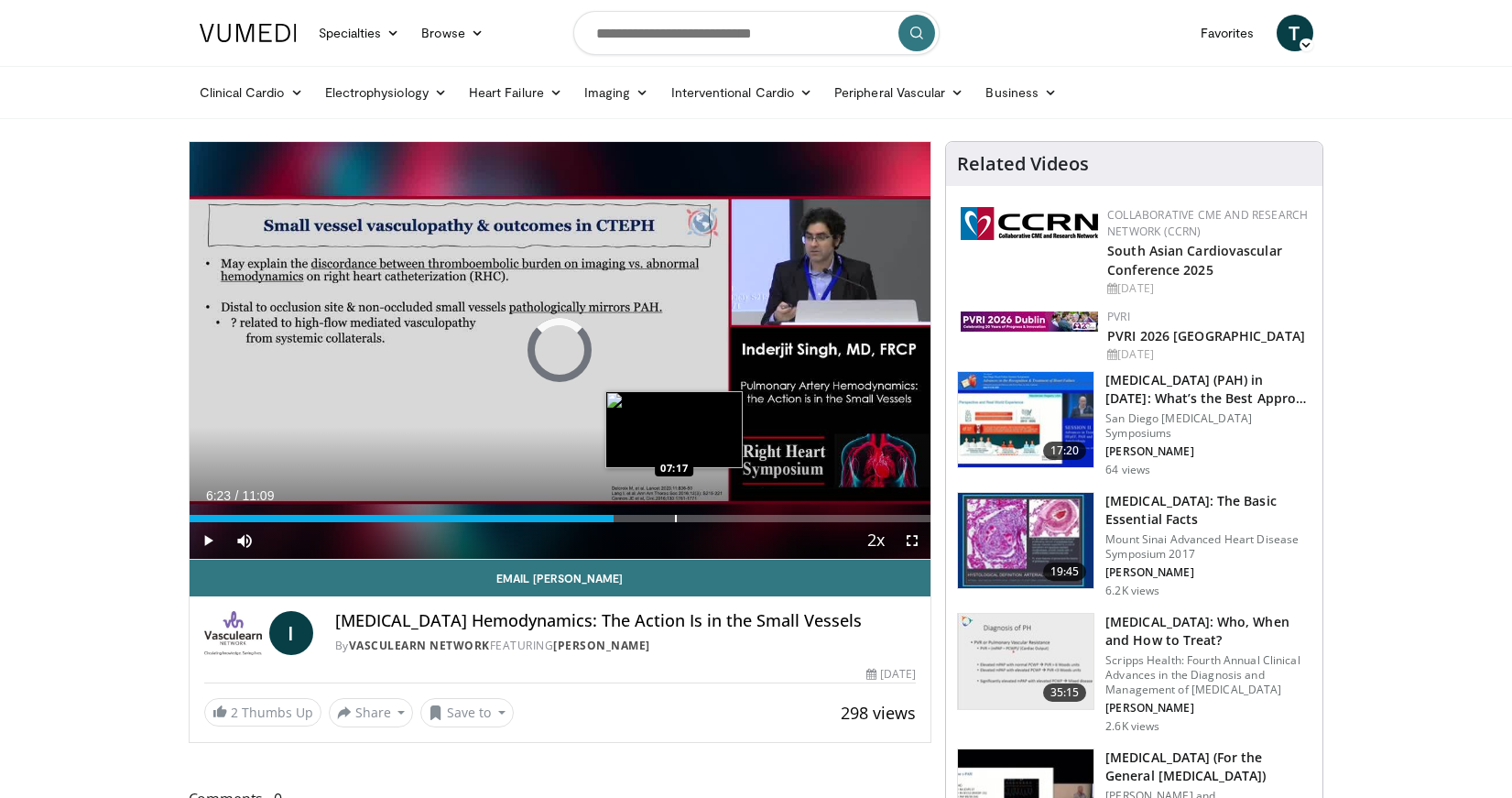
click at [675, 514] on div "Progress Bar" at bounding box center [676, 518] width 2 height 8
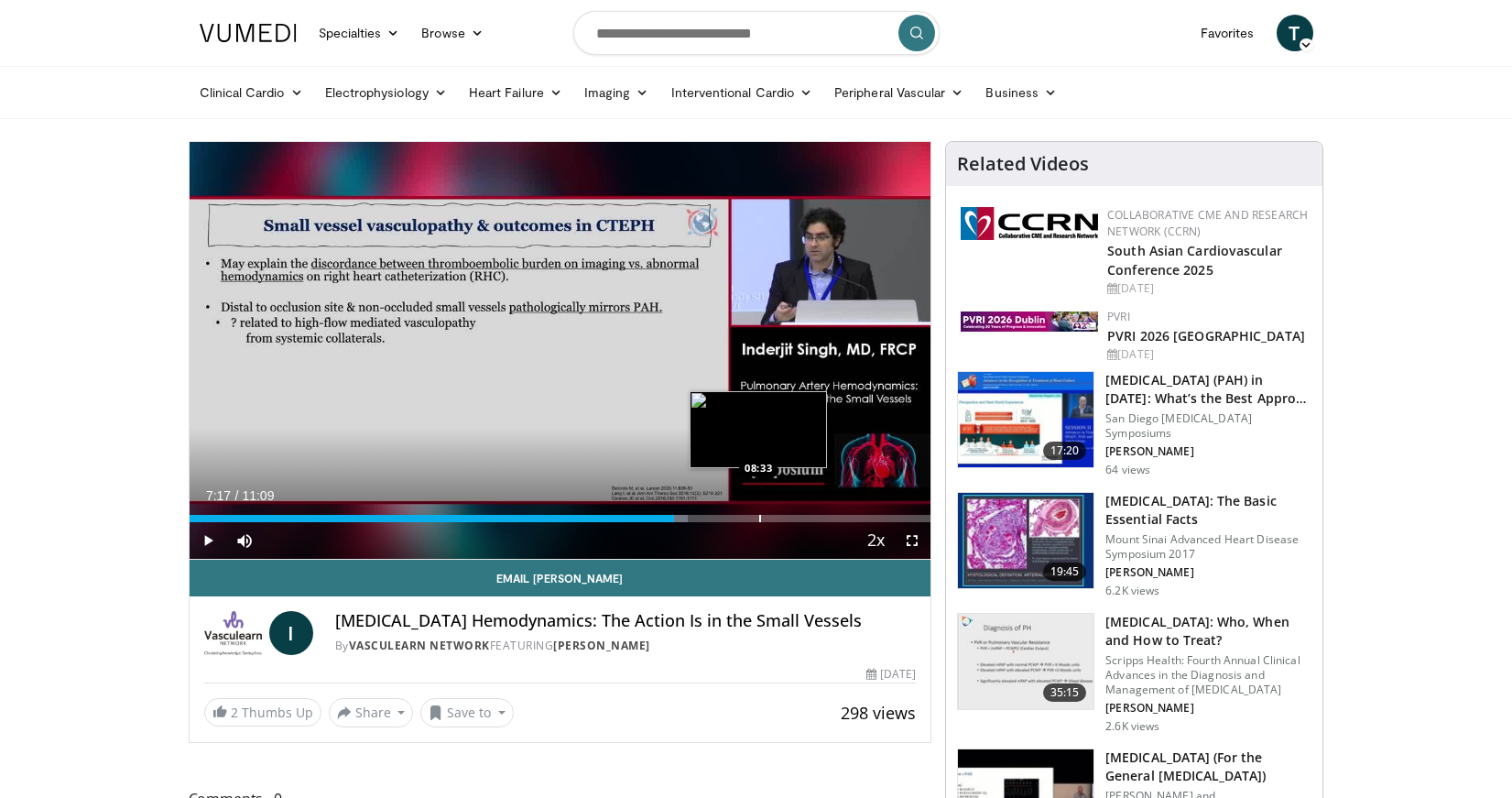
click at [759, 517] on div "Progress Bar" at bounding box center [760, 518] width 2 height 8
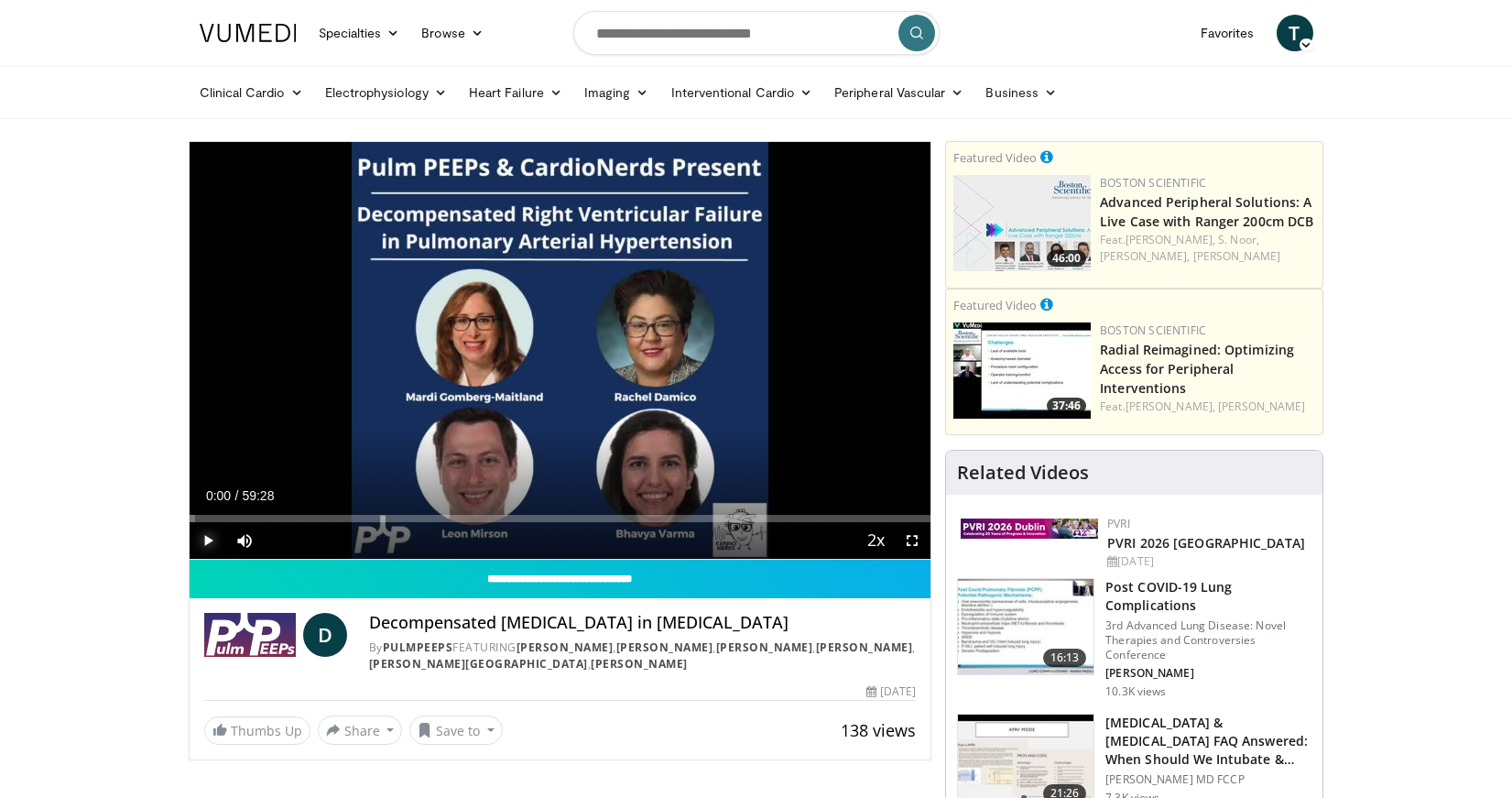
click at [209, 536] on span "Video Player" at bounding box center [207, 540] width 37 height 37
click at [218, 516] on div "Progress Bar" at bounding box center [219, 518] width 2 height 8
click at [257, 516] on div "Progress Bar" at bounding box center [258, 518] width 2 height 8
click at [197, 543] on span "Video Player" at bounding box center [207, 540] width 37 height 37
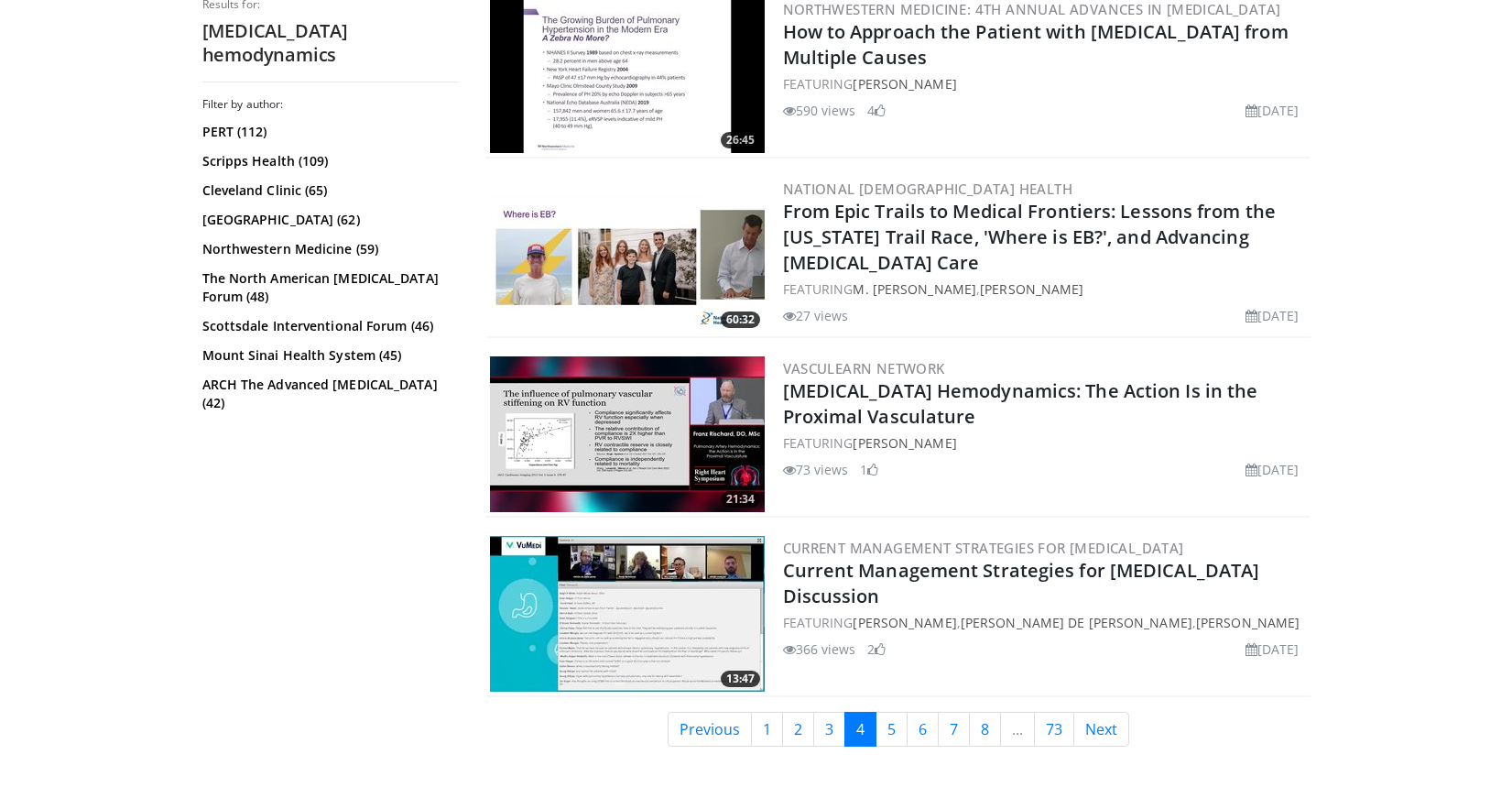
scroll to position [3946, 0]
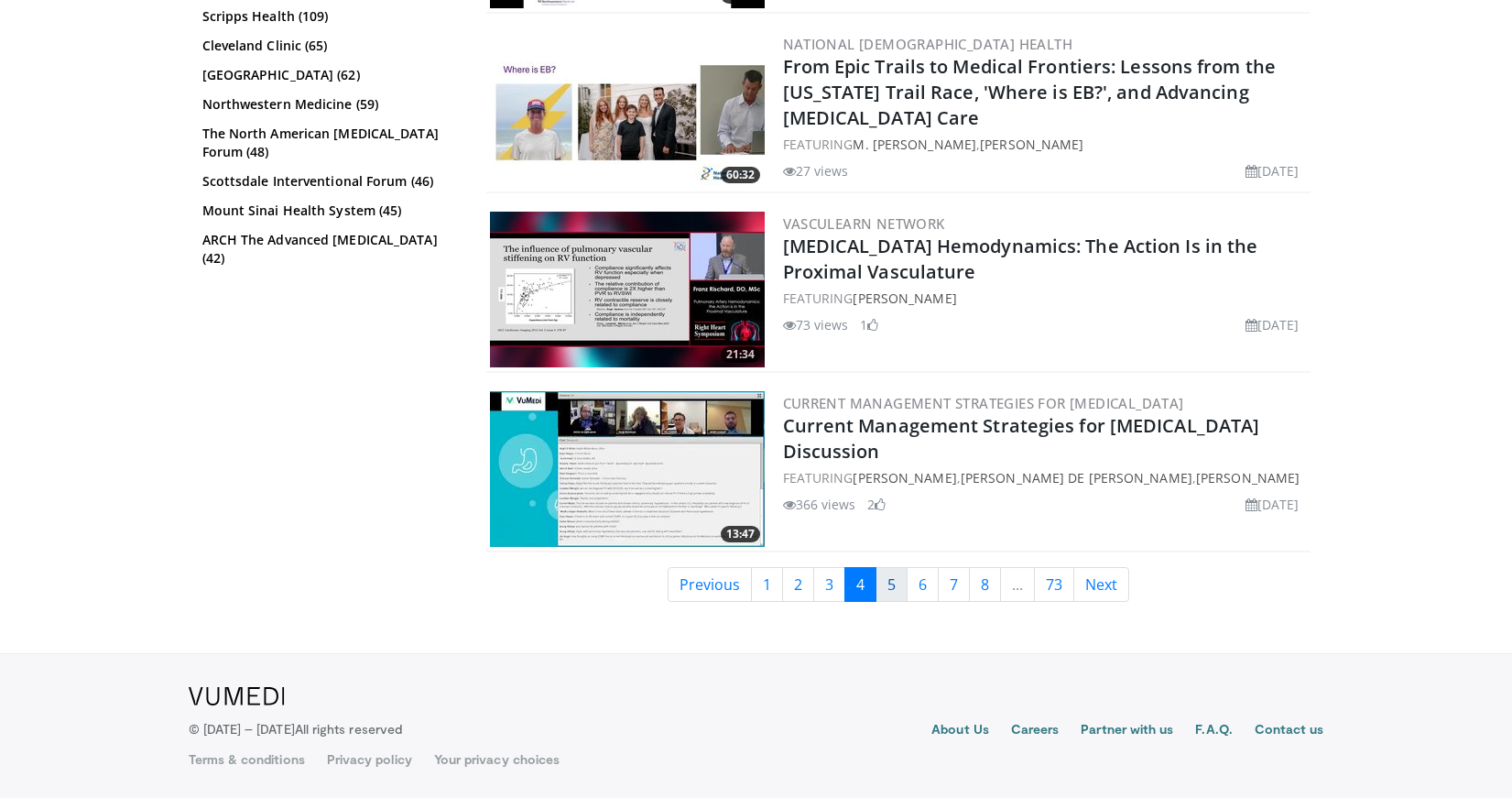
click at [879, 584] on link "5" at bounding box center [892, 584] width 32 height 35
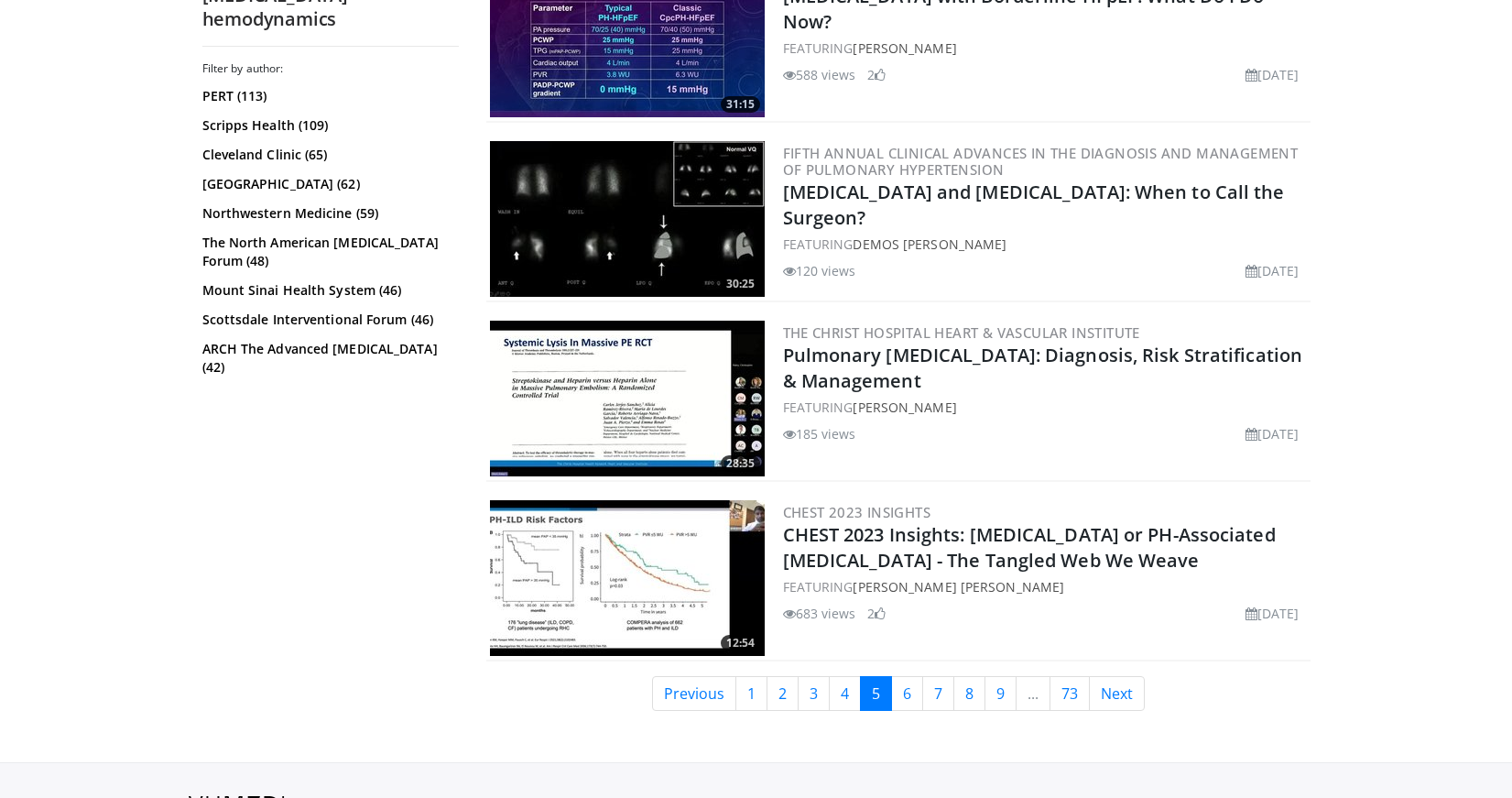
scroll to position [4316, 0]
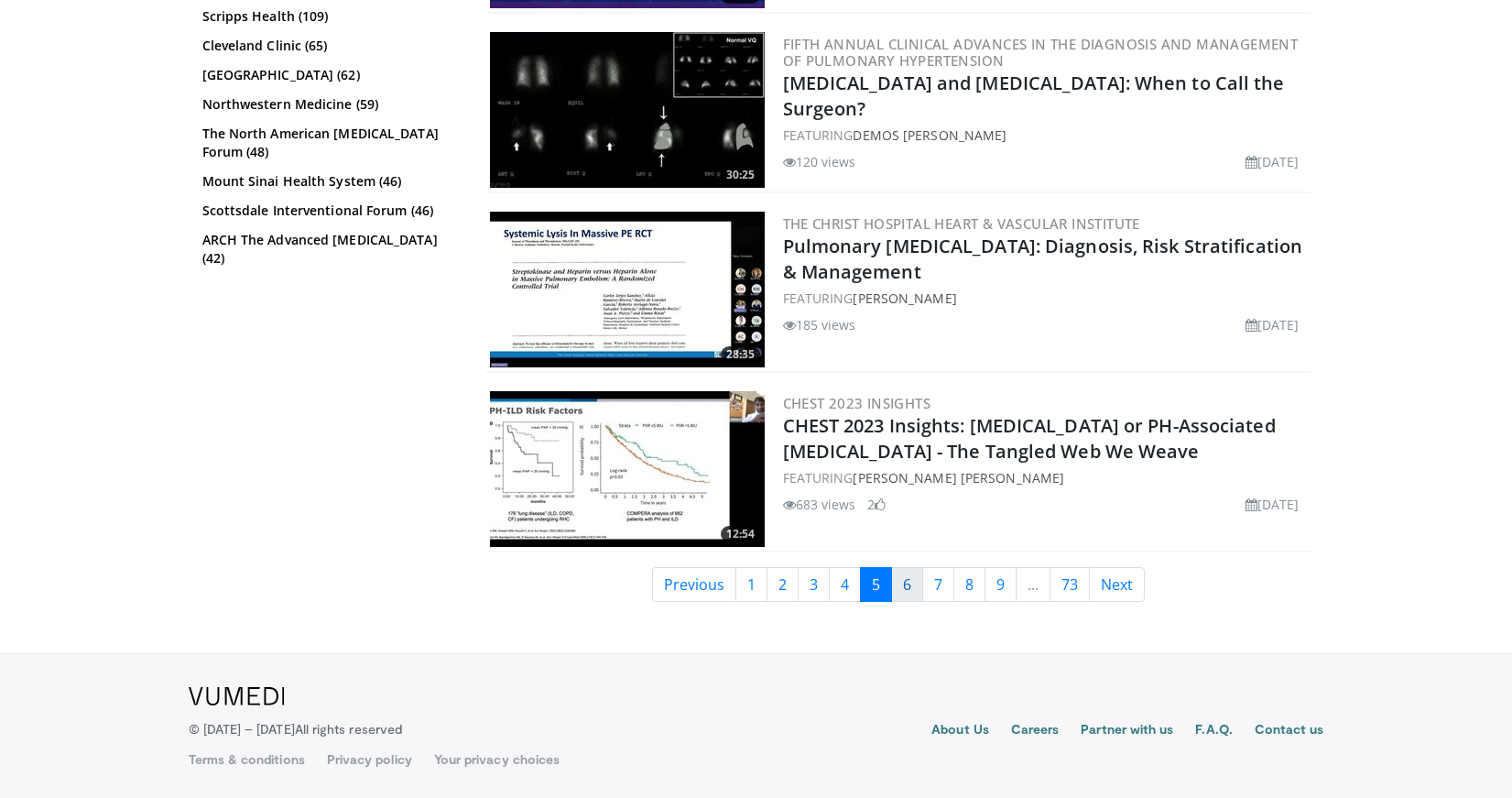
click at [900, 583] on link "6" at bounding box center [907, 584] width 32 height 35
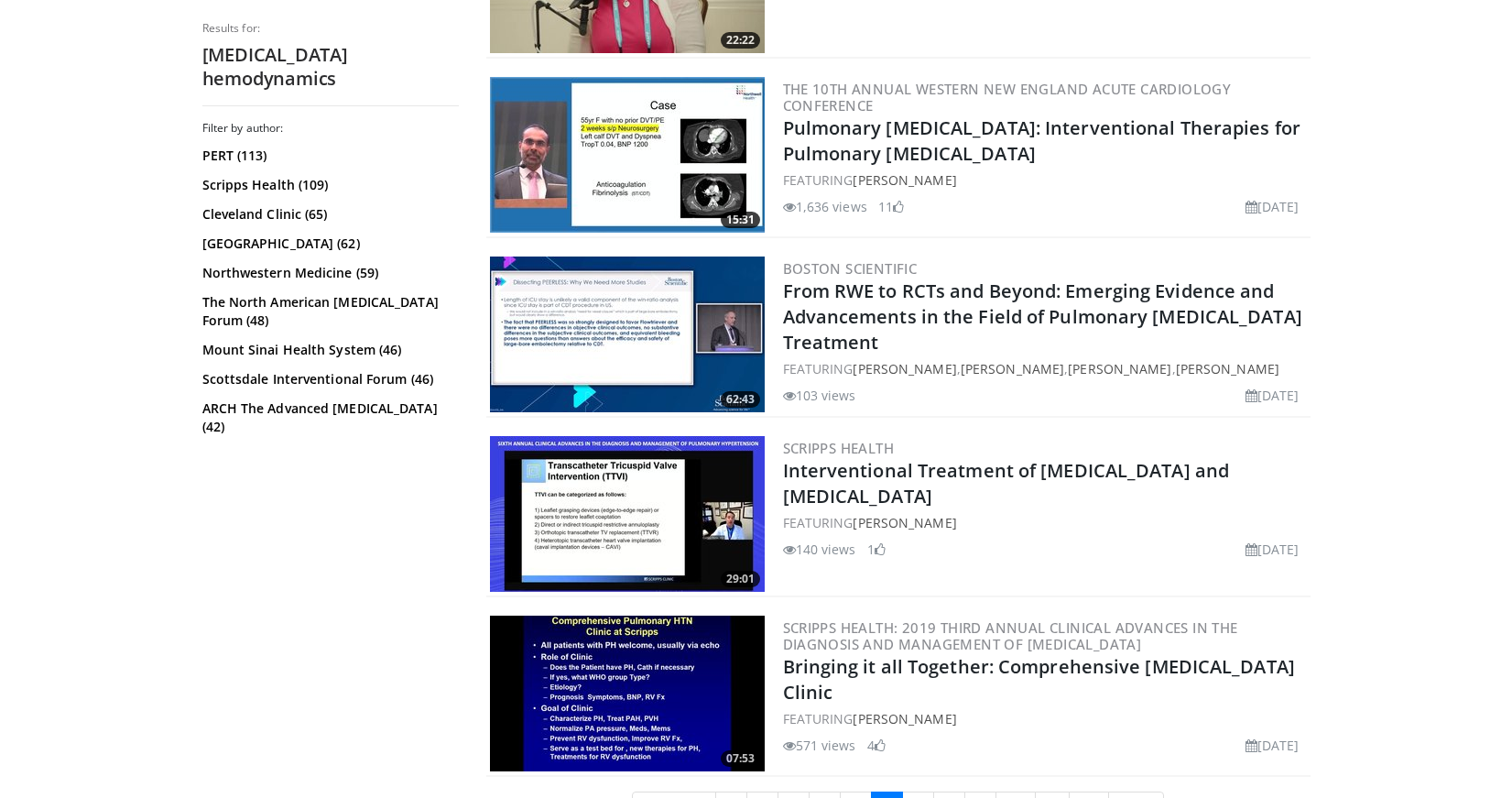
scroll to position [4460, 0]
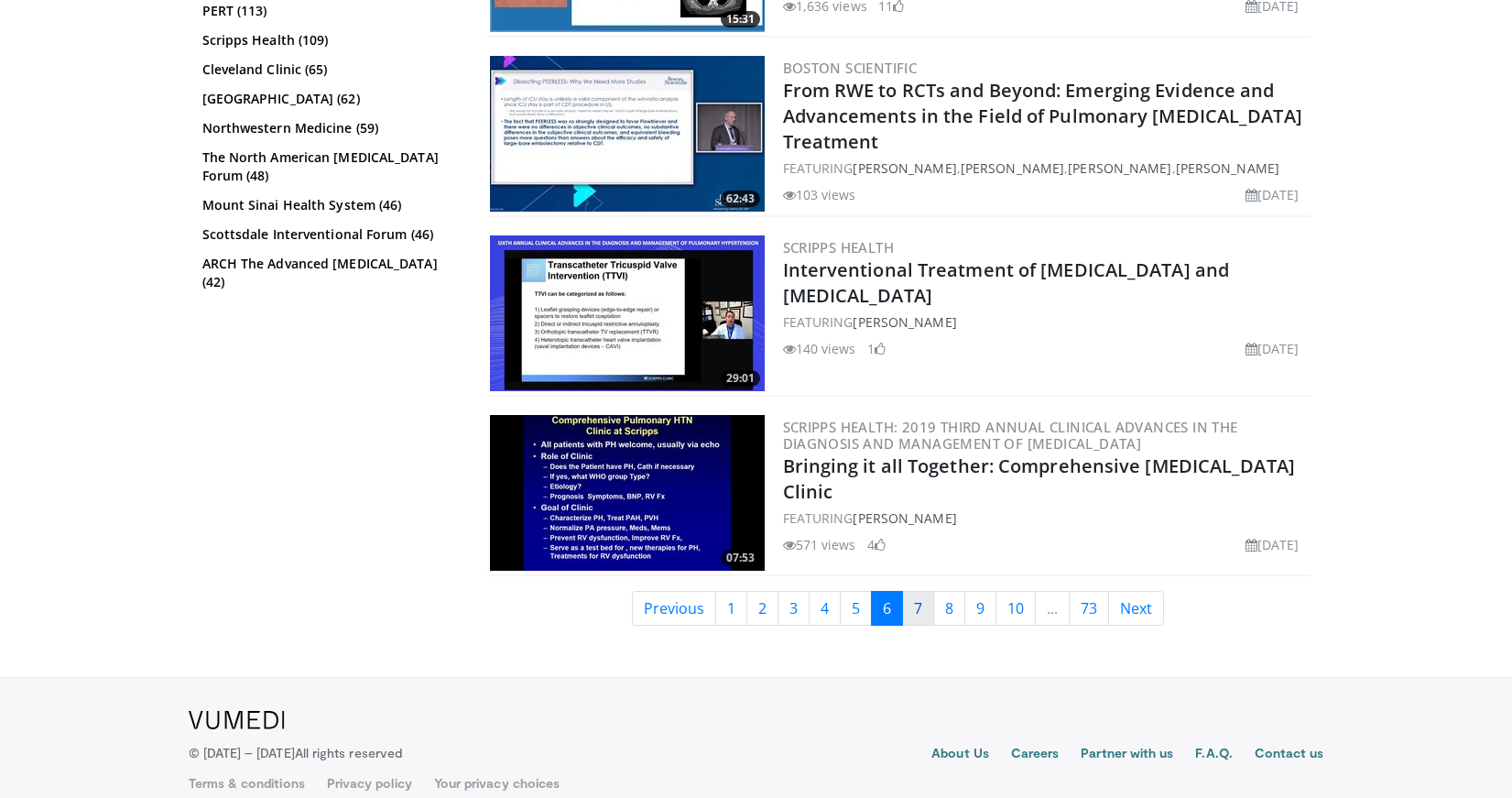
click at [905, 611] on link "7" at bounding box center [919, 608] width 32 height 35
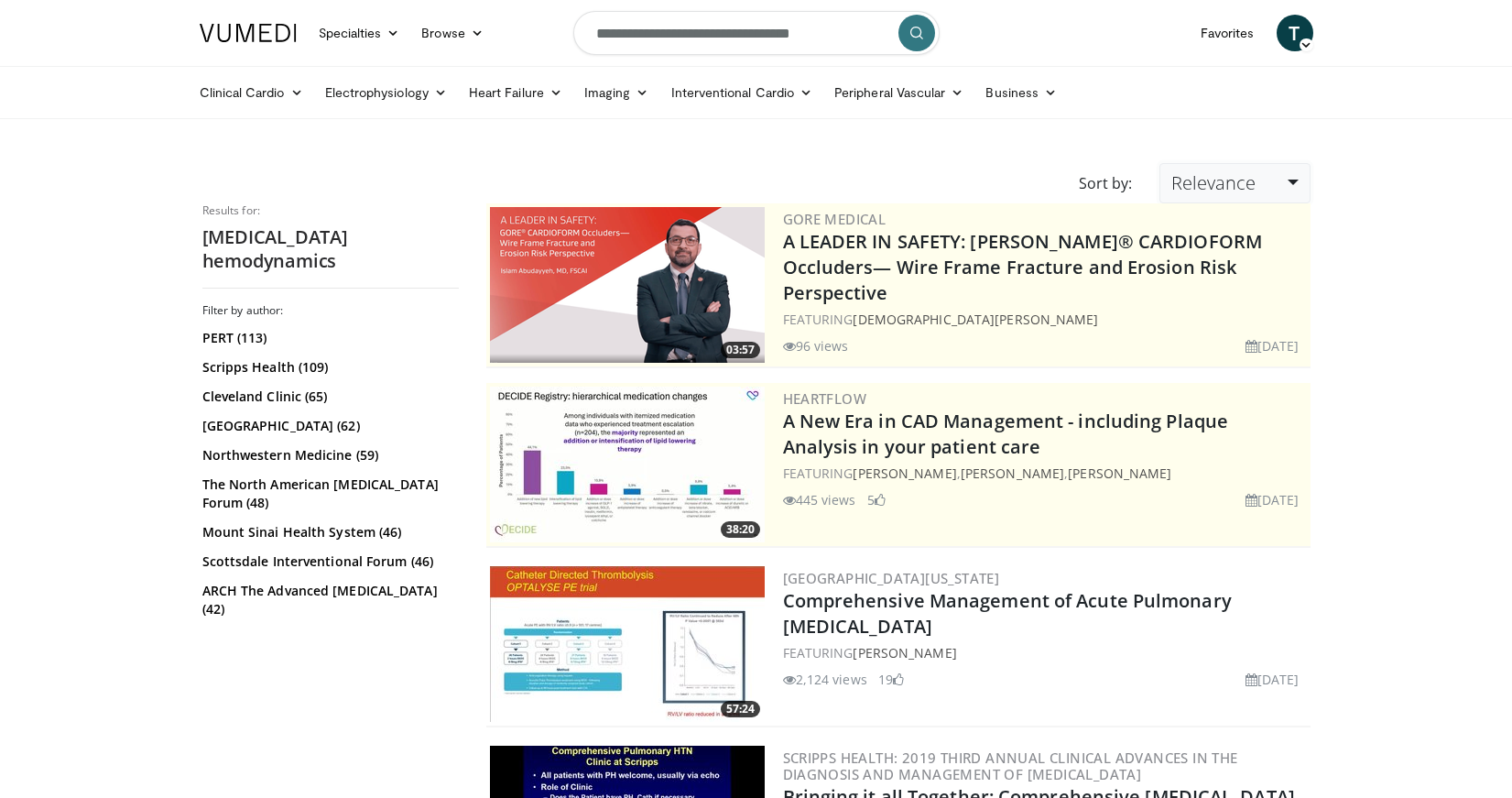
click at [1222, 188] on span "Relevance" at bounding box center [1213, 183] width 84 height 24
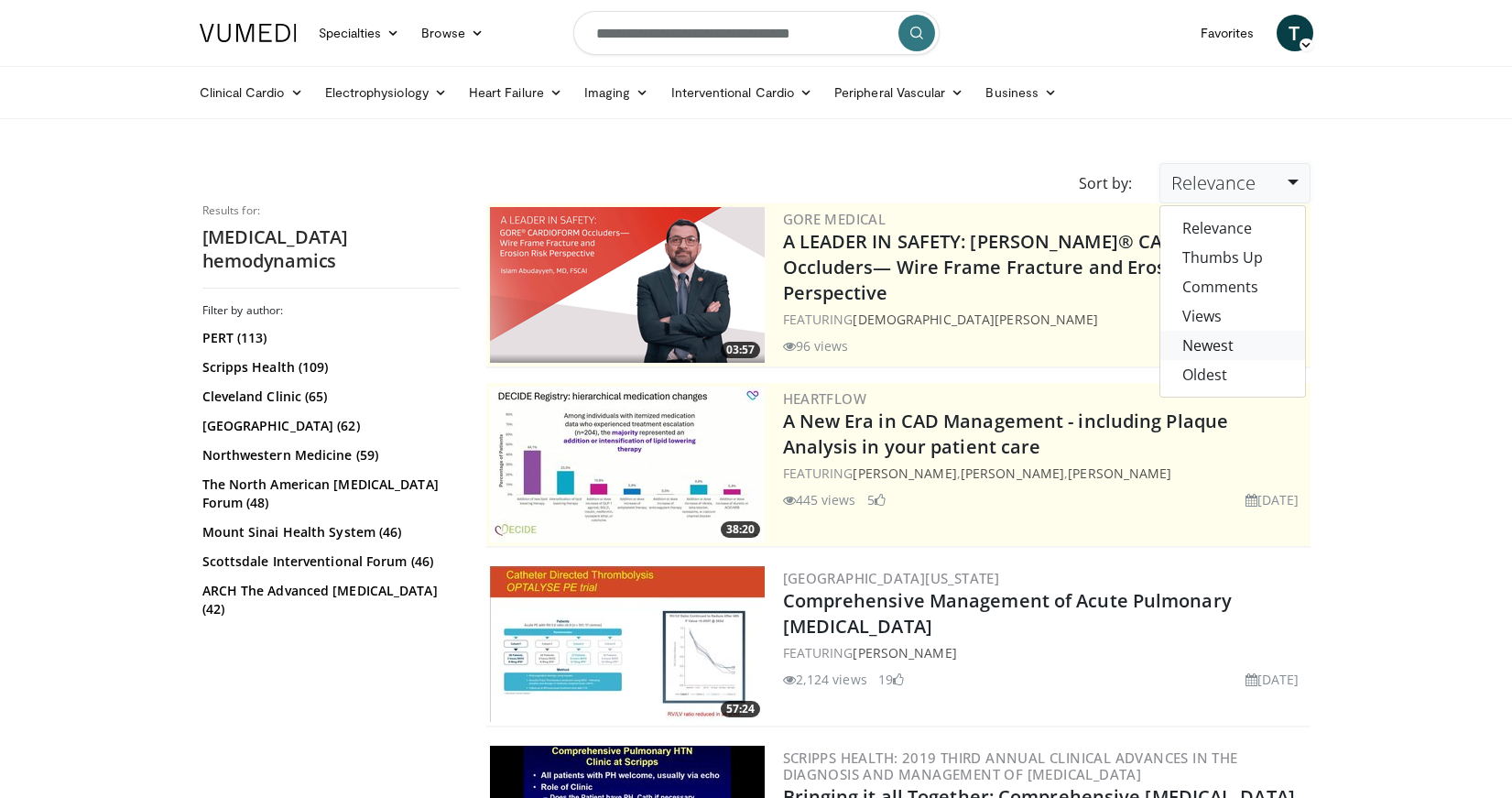
click at [1206, 342] on link "Newest" at bounding box center [1233, 345] width 145 height 29
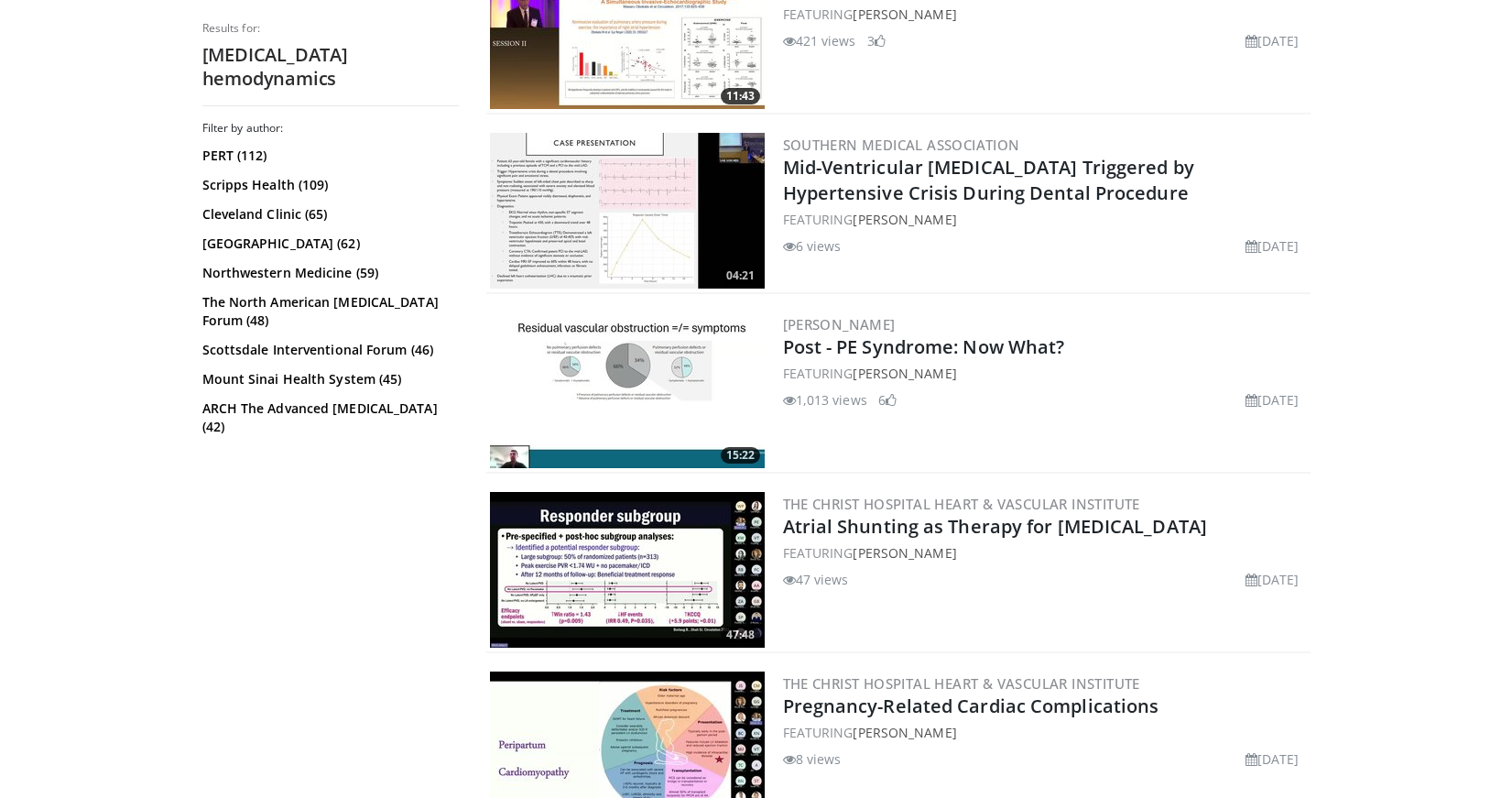
scroll to position [4361, 0]
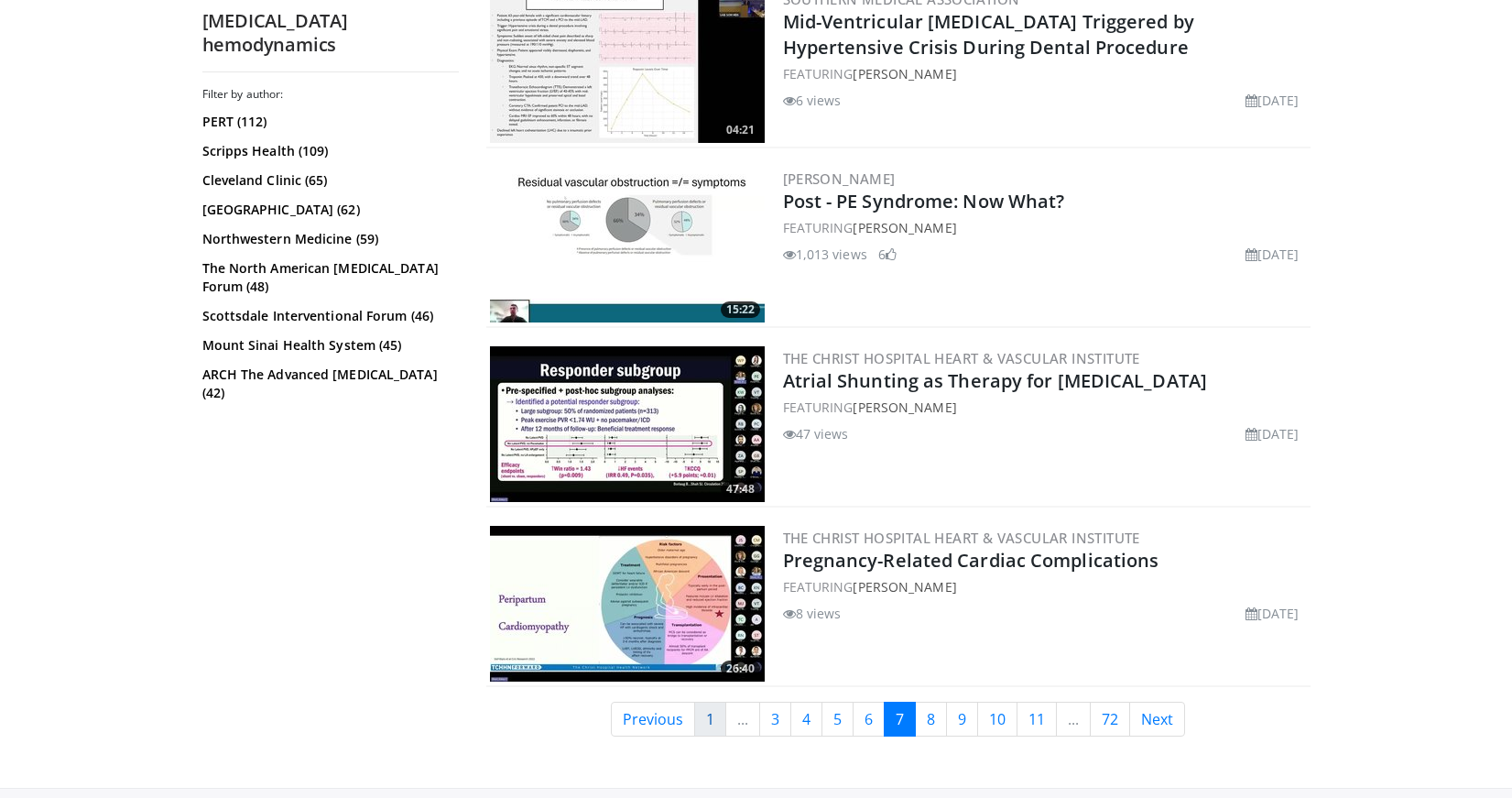
click at [709, 714] on link "1" at bounding box center [710, 719] width 32 height 35
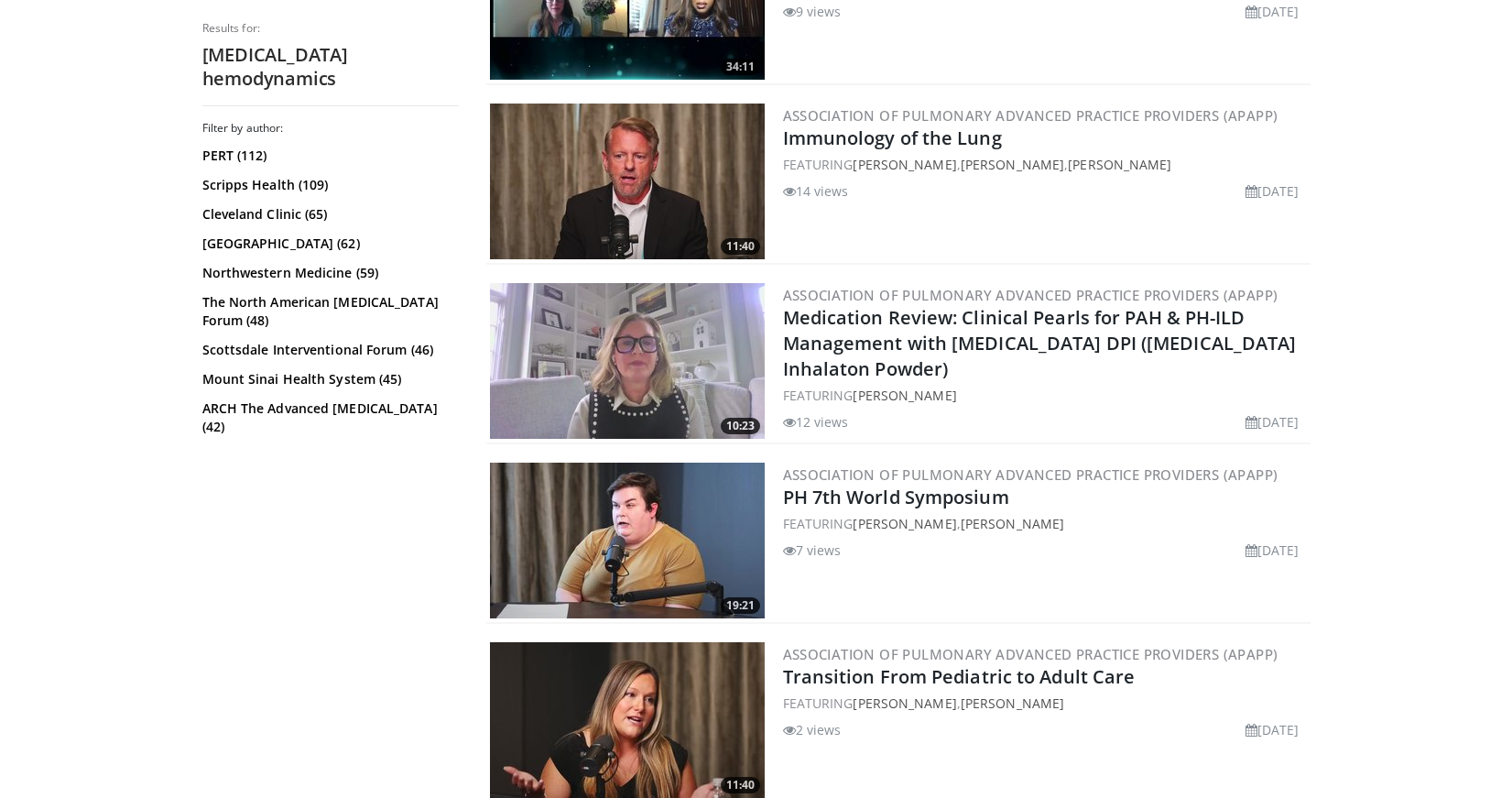
scroll to position [4369, 0]
